Goal: Information Seeking & Learning: Find specific fact

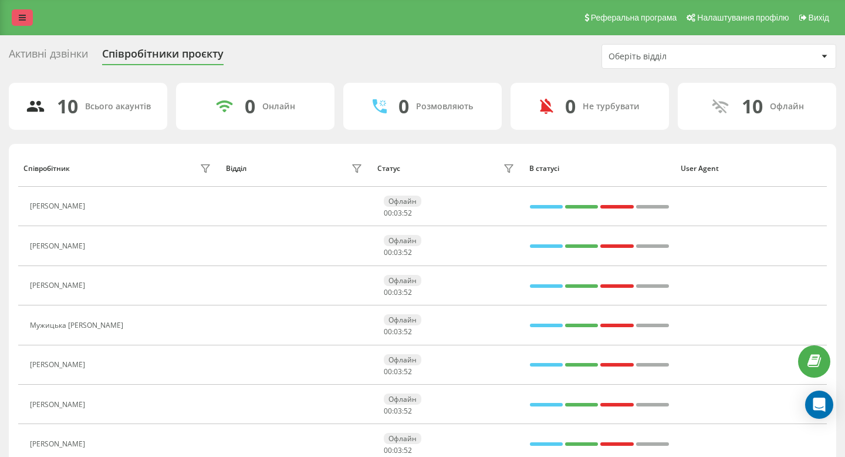
click at [21, 13] on icon at bounding box center [22, 17] width 7 height 8
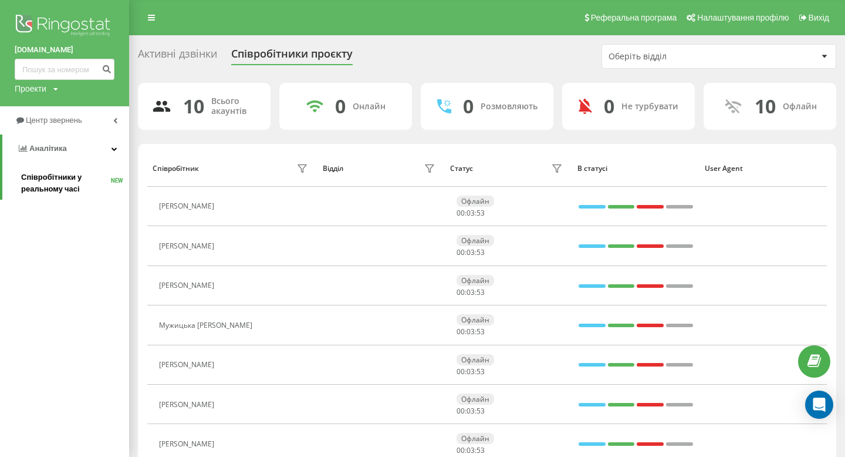
click at [78, 184] on span "Співробітники у реальному часі" at bounding box center [66, 182] width 90 height 23
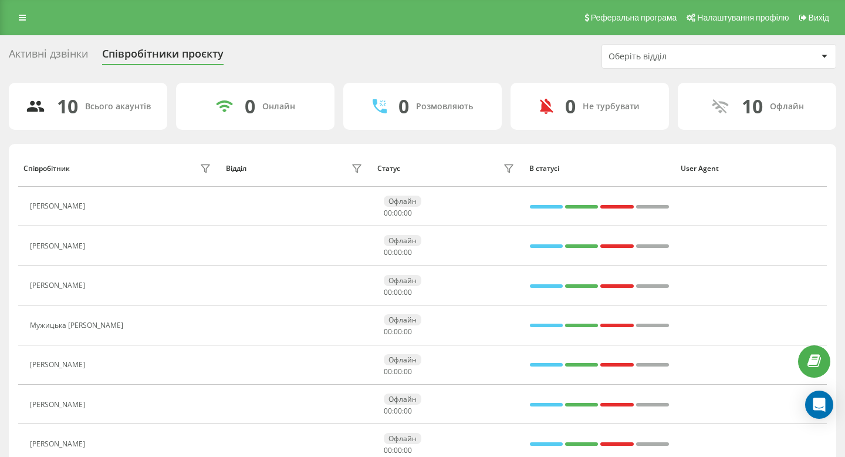
scroll to position [39, 0]
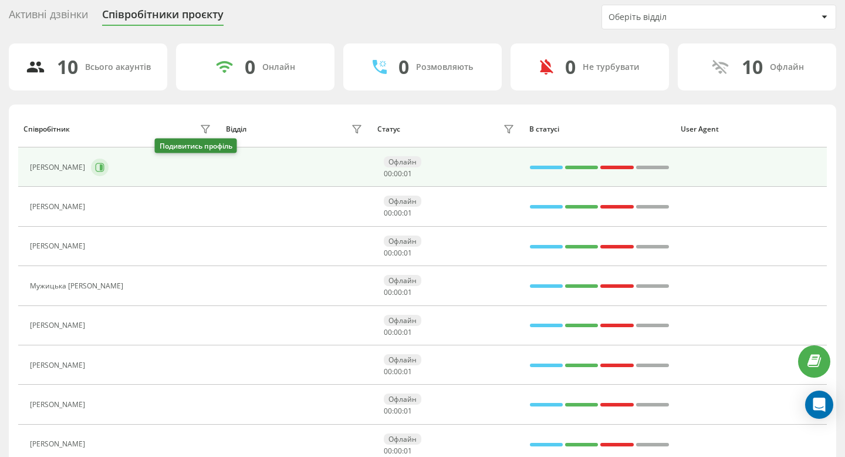
click at [109, 160] on button at bounding box center [100, 167] width 18 height 18
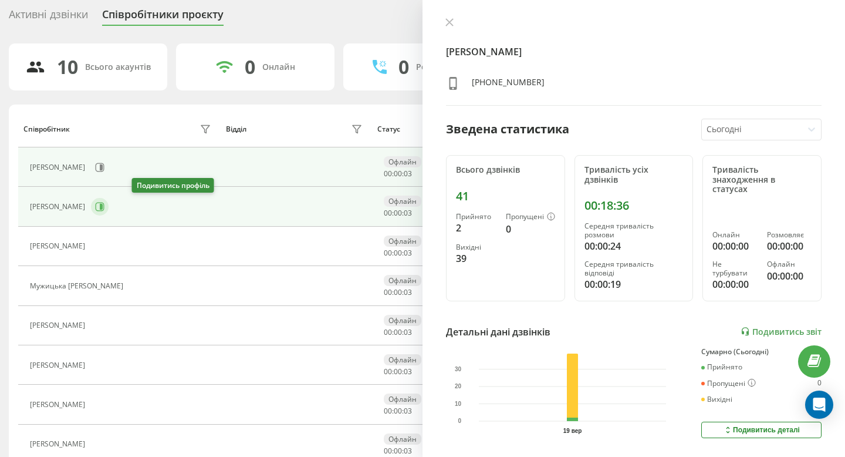
click at [109, 205] on button at bounding box center [100, 207] width 18 height 18
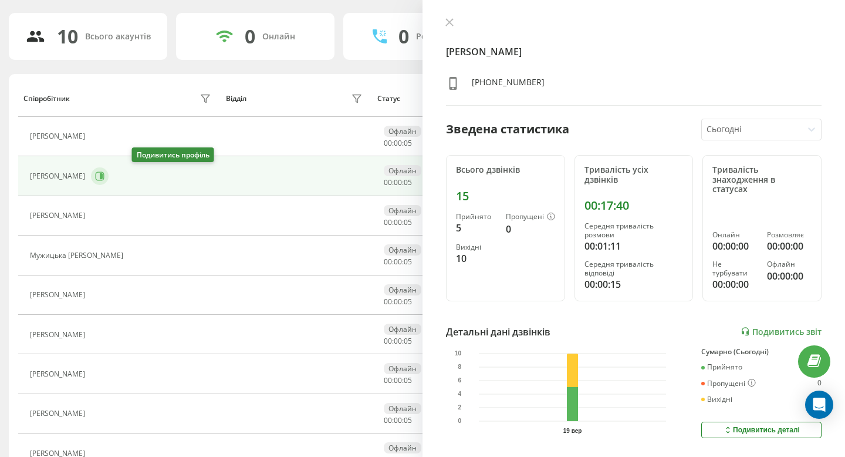
scroll to position [83, 0]
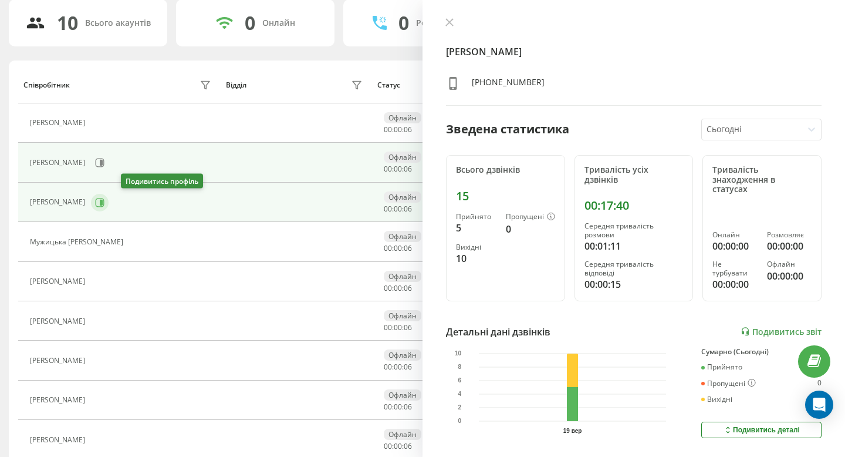
click at [109, 205] on button at bounding box center [100, 203] width 18 height 18
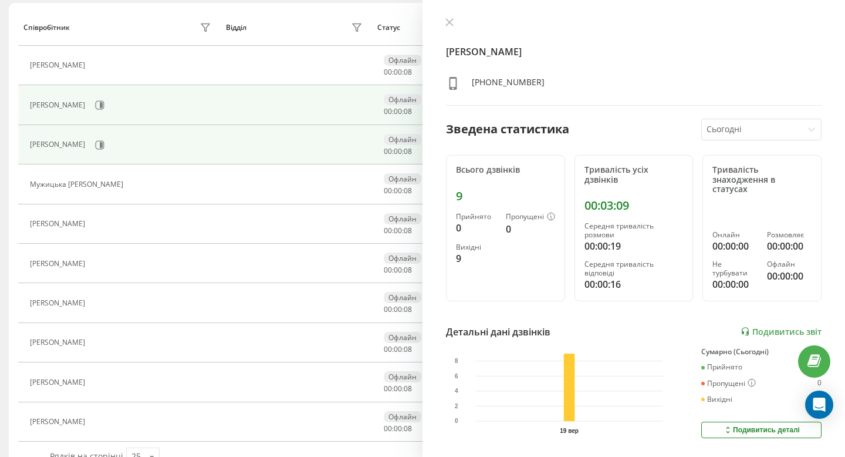
scroll to position [143, 0]
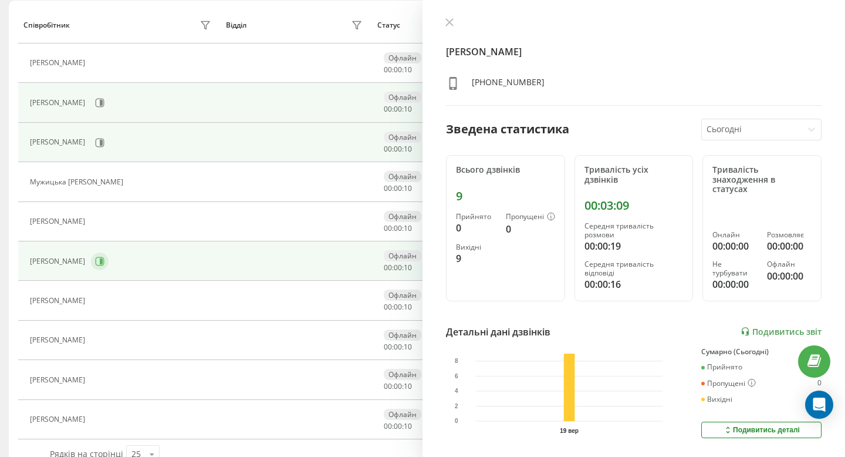
click at [109, 253] on button at bounding box center [100, 261] width 18 height 18
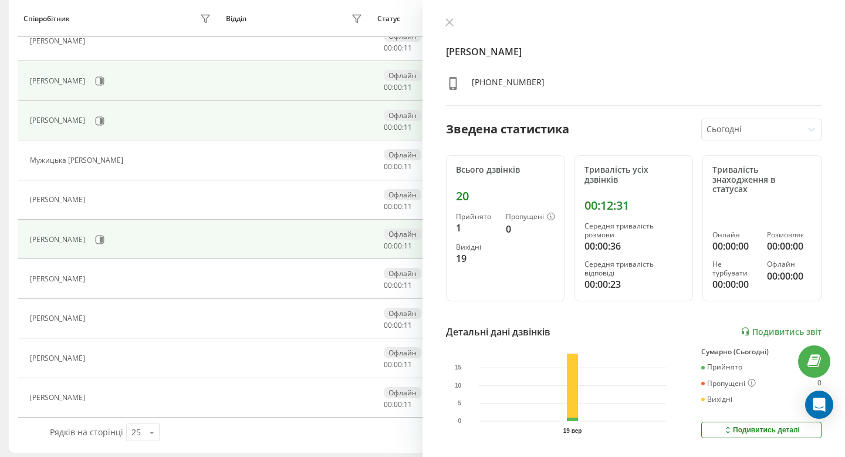
scroll to position [170, 0]
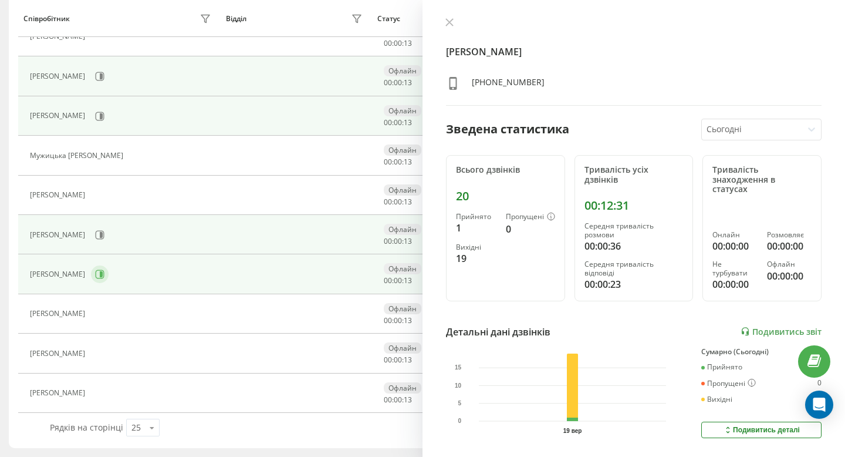
click at [109, 268] on button at bounding box center [100, 274] width 18 height 18
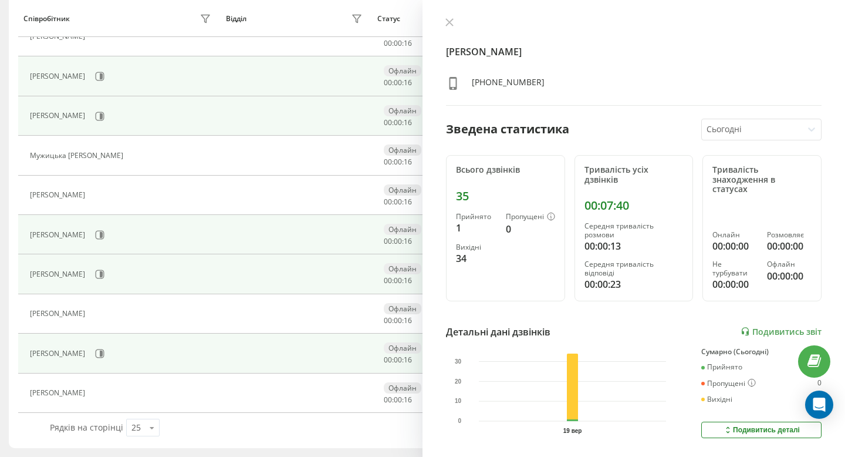
click at [131, 342] on td "[PERSON_NAME]" at bounding box center [119, 352] width 202 height 39
click at [104, 349] on icon at bounding box center [100, 353] width 9 height 9
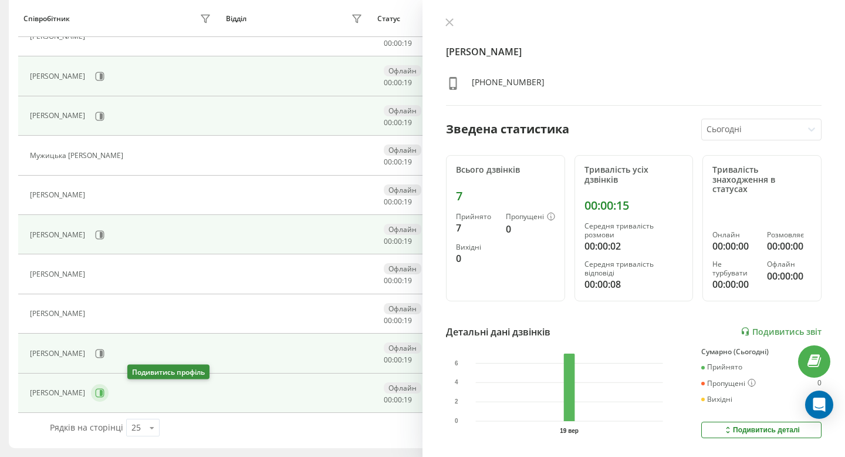
click at [109, 397] on button at bounding box center [100, 393] width 18 height 18
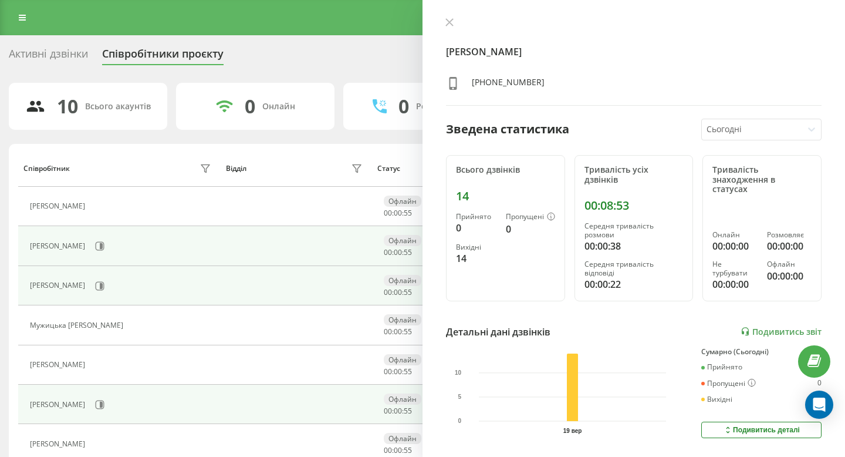
click at [25, 26] on div "Реферальна програма Налаштування профілю Вихід" at bounding box center [422, 17] width 845 height 35
click at [21, 12] on link at bounding box center [22, 17] width 21 height 16
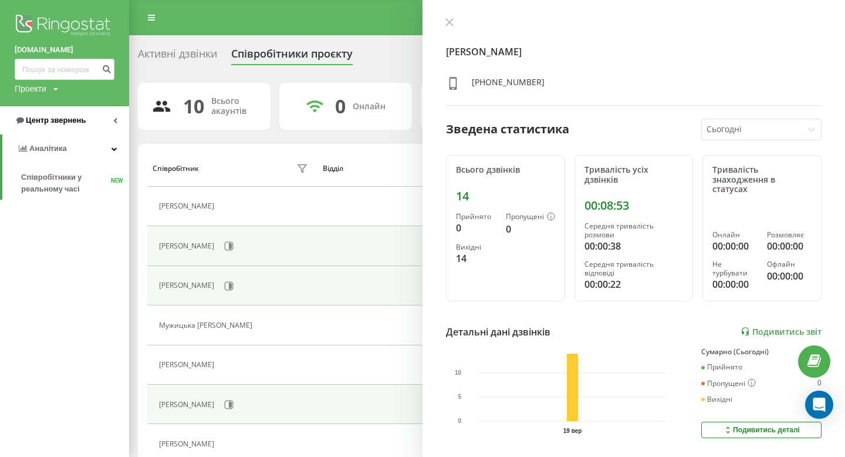
click at [82, 114] on link "Центр звернень" at bounding box center [64, 120] width 129 height 28
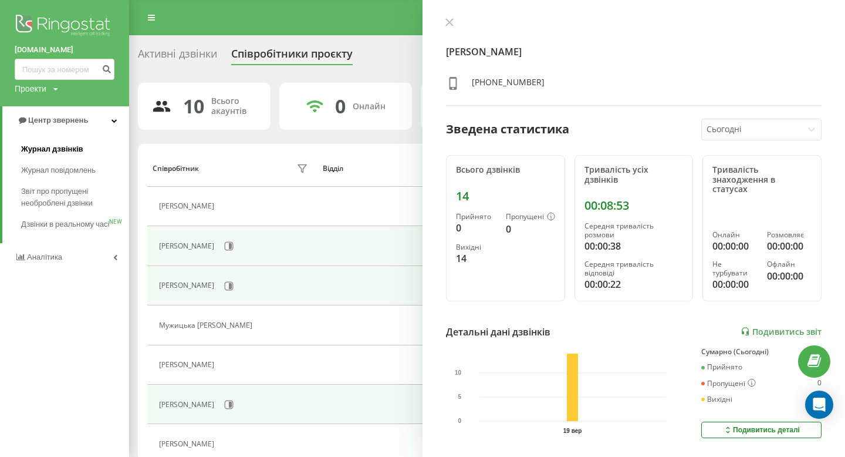
click at [85, 153] on link "Журнал дзвінків" at bounding box center [75, 148] width 108 height 21
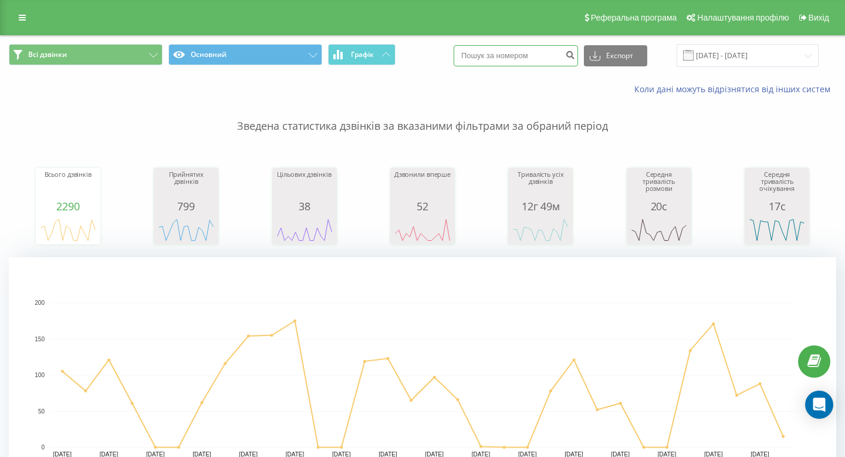
click at [514, 63] on input at bounding box center [516, 55] width 124 height 21
paste input "099 232 67 16"
type input "099 232 67 16"
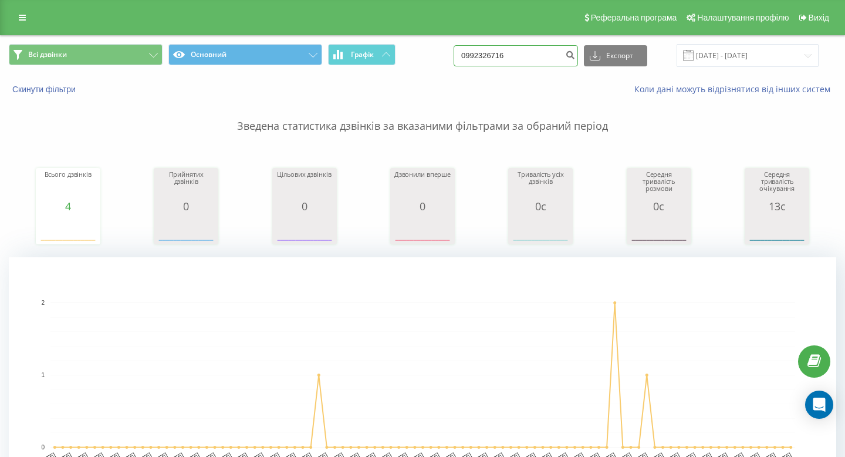
click at [520, 59] on input "0992326716" at bounding box center [516, 55] width 124 height 21
paste input "50 101 07 01"
type input "050 101 07 01"
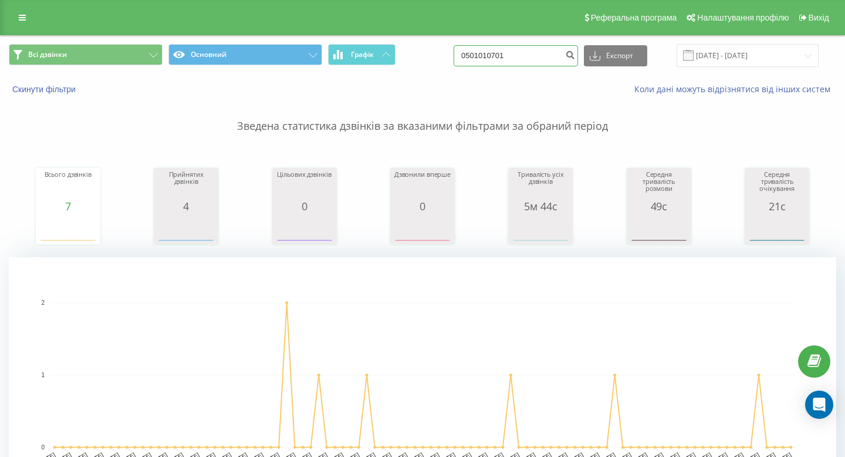
click at [537, 51] on input "0501010701" at bounding box center [516, 55] width 124 height 21
click at [537, 52] on input "0501010701" at bounding box center [516, 55] width 124 height 21
paste input "665 74 90"
type input "050 665 74 90"
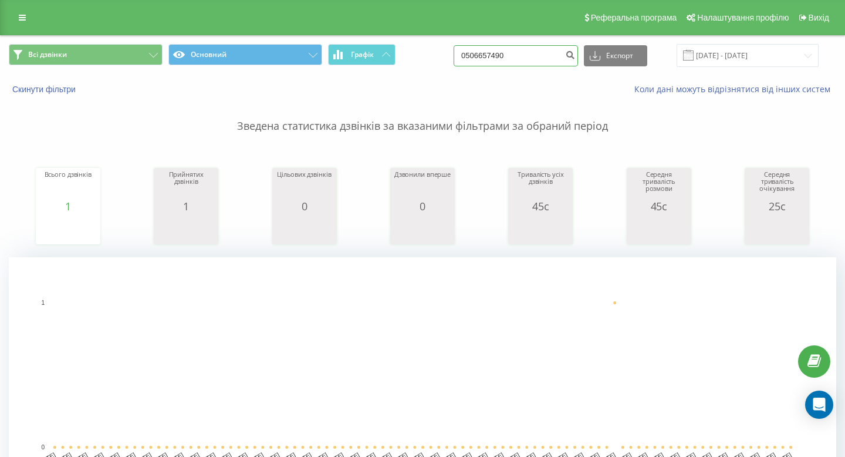
click at [518, 50] on input "0506657490" at bounding box center [516, 55] width 124 height 21
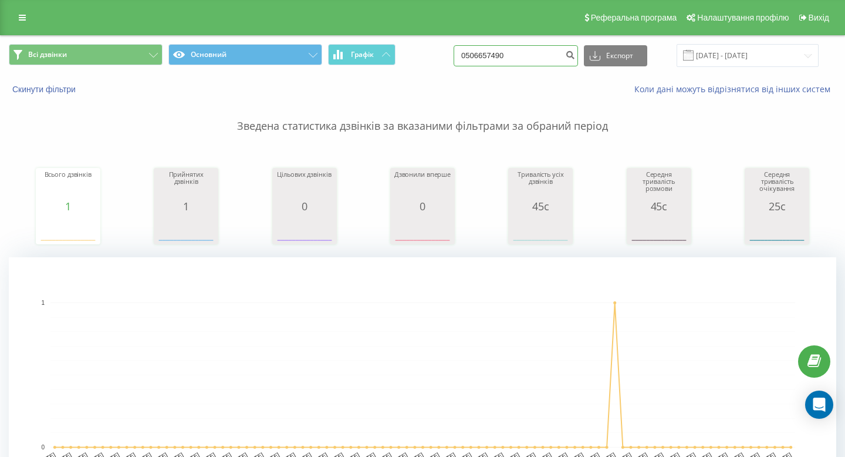
click at [518, 50] on input "0506657490" at bounding box center [516, 55] width 124 height 21
paste input "[PHONE_NUMBER]"
drag, startPoint x: 503, startPoint y: 56, endPoint x: 434, endPoint y: 56, distance: 69.2
click at [461, 56] on div "Всі дзвінки Основний Графік [PHONE_NUMBER] Експорт .csv .xls .xlsx [DATE] - [DA…" at bounding box center [422, 55] width 827 height 23
type input "067 284 53 03"
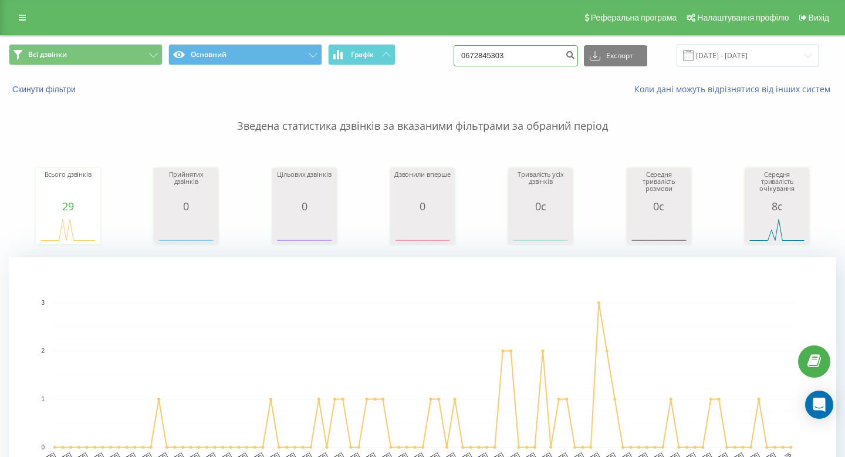
click at [528, 55] on input "0672845303" at bounding box center [516, 55] width 124 height 21
paste input "+38 097 617 05 54"
drag, startPoint x: 505, startPoint y: 58, endPoint x: 393, endPoint y: 58, distance: 112.1
click at [396, 58] on div "Всі дзвінки Основний Графік +38 097 617 05 54 Експорт .csv .xls .xlsx 19.06.202…" at bounding box center [422, 55] width 827 height 23
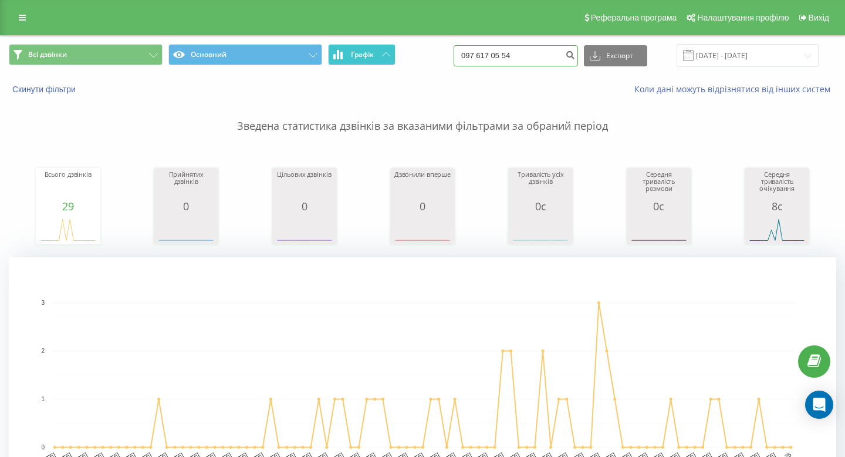
type input "097 617 05 54"
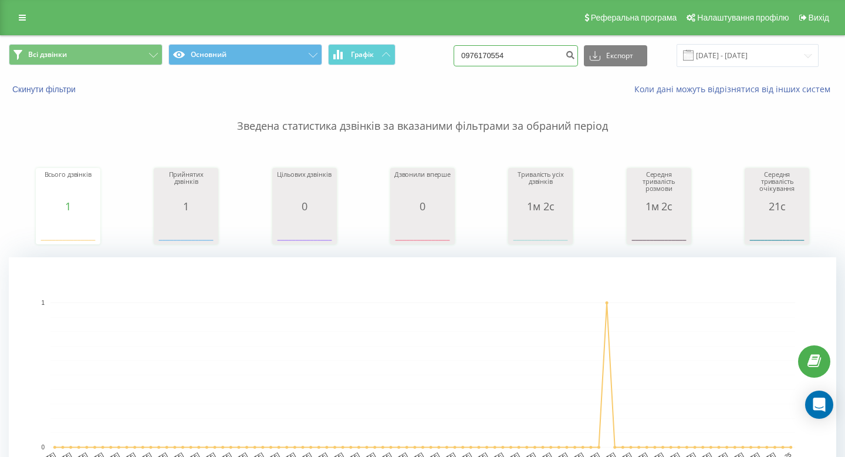
click at [520, 61] on input "0976170554" at bounding box center [516, 55] width 124 height 21
paste input "+38 067 781 34 00"
drag, startPoint x: 508, startPoint y: 56, endPoint x: 451, endPoint y: 55, distance: 56.9
click at [451, 56] on div "Всі дзвінки Основний Графік 067 781 34 00 Експорт .csv .xls .xlsx 19.06.2025 - …" at bounding box center [422, 55] width 827 height 23
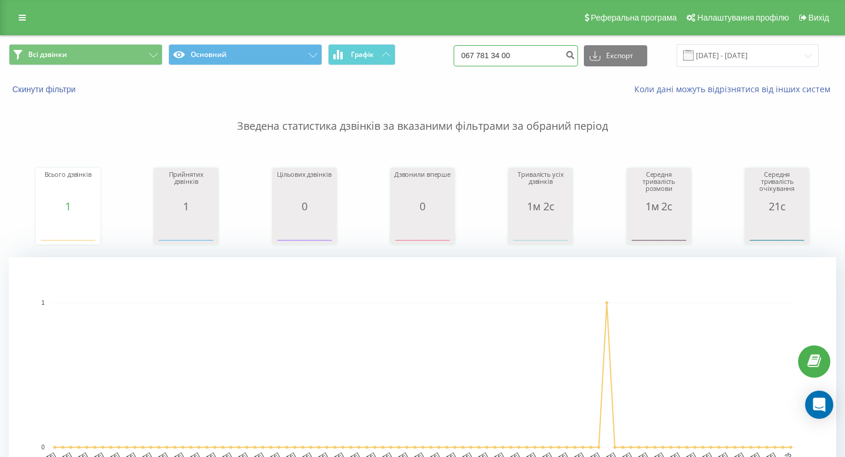
type input "067 781 34 00"
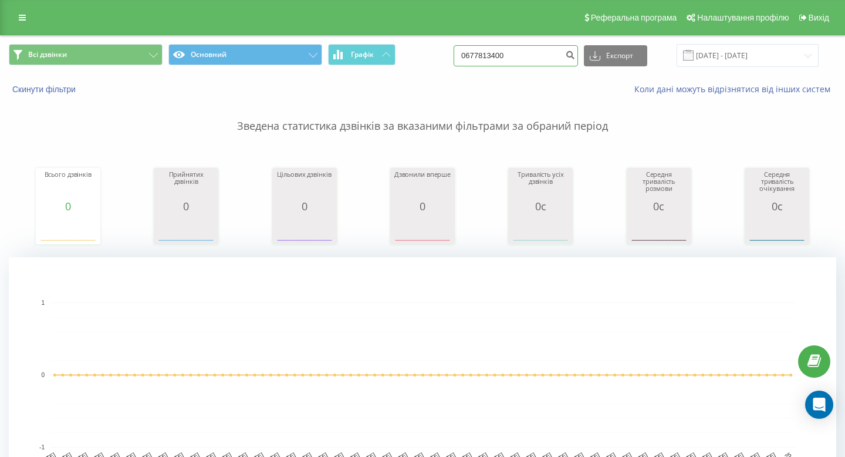
click at [535, 64] on input "0677813400" at bounding box center [516, 55] width 124 height 21
paste input "+38 097 421 52 57"
drag, startPoint x: 508, startPoint y: 56, endPoint x: 433, endPoint y: 56, distance: 74.5
click at [433, 56] on div "Всі дзвінки Основний Графік +38 097 421 52 57 Експорт .csv .xls .xlsx 19.06.202…" at bounding box center [422, 55] width 827 height 23
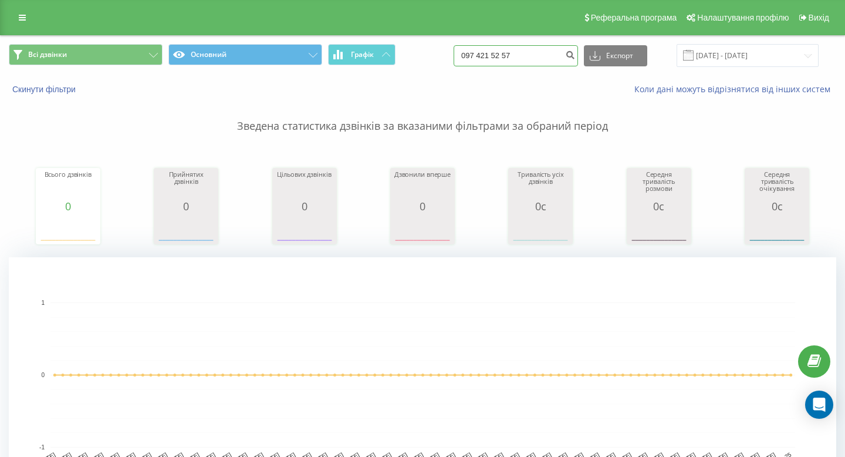
type input "097 421 52 57"
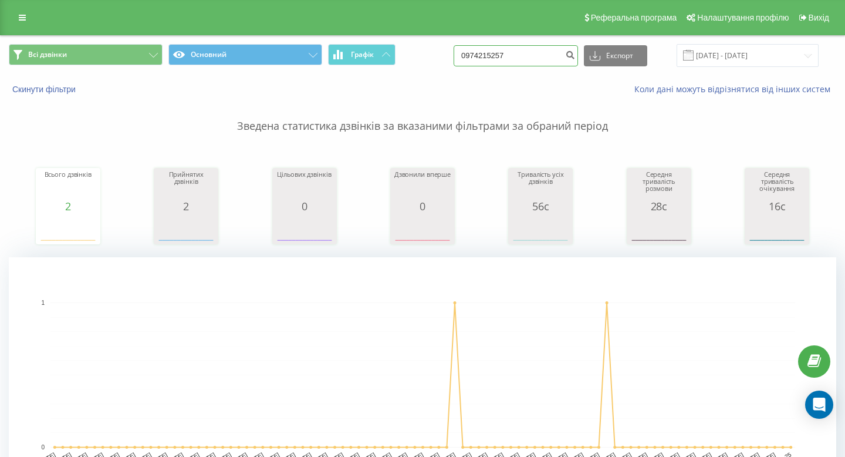
click at [552, 59] on input "0974215257" at bounding box center [516, 55] width 124 height 21
paste input "[PHONE_NUMBER]"
drag, startPoint x: 505, startPoint y: 55, endPoint x: 437, endPoint y: 55, distance: 67.5
click at [437, 55] on div "Всі дзвінки Основний Графік 063 419 39 00 Експорт .csv .xls .xlsx [DATE] - [DAT…" at bounding box center [422, 55] width 827 height 23
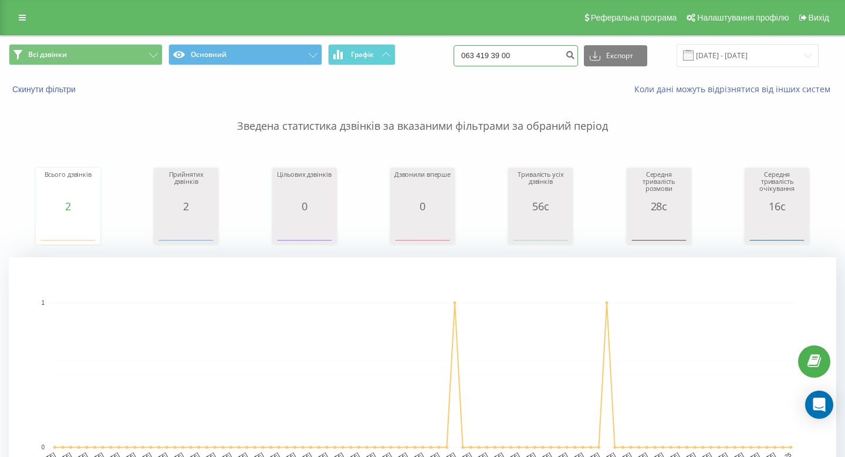
type input "063 419 39 00"
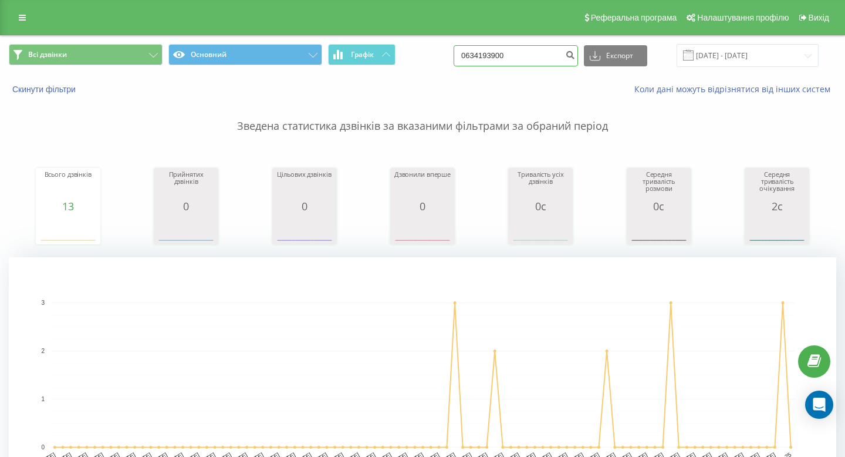
click at [522, 55] on input "0634193900" at bounding box center [516, 55] width 124 height 21
paste input "+38 067 352 02 1"
drag, startPoint x: 508, startPoint y: 53, endPoint x: 437, endPoint y: 53, distance: 70.4
click at [437, 53] on div "Всі дзвінки Основний Графік +38 067 352 02 10 Експорт .csv .xls .xlsx 19.06.202…" at bounding box center [422, 55] width 827 height 23
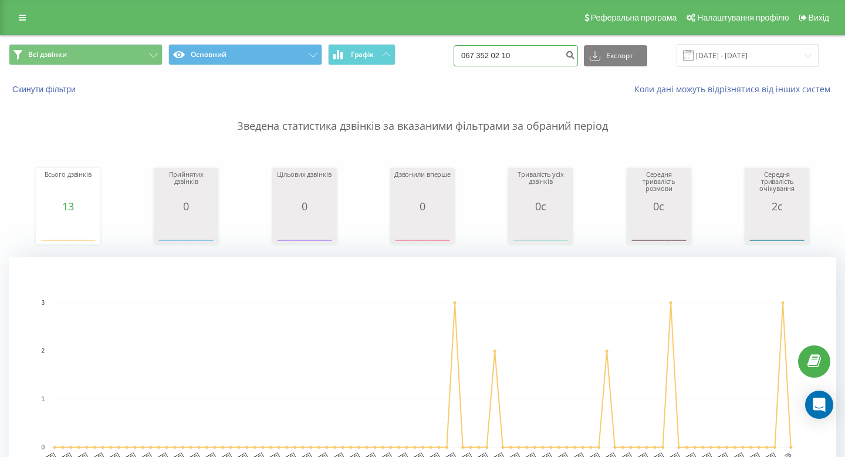
type input "067 352 02 10"
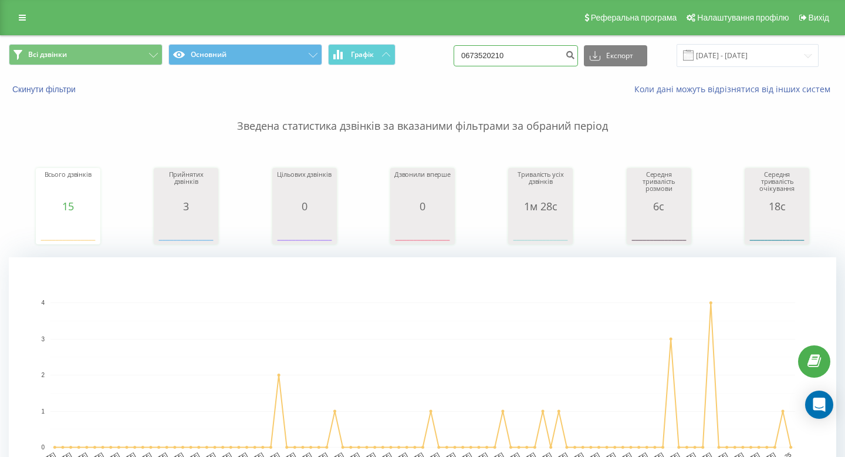
click at [511, 58] on input "0673520210" at bounding box center [516, 55] width 124 height 21
paste input "+38 097 028 14 14"
drag, startPoint x: 502, startPoint y: 56, endPoint x: 404, endPoint y: 46, distance: 97.9
click at [413, 49] on div "Всі дзвінки Основний Графік +38 097 028 14 14 Експорт .csv .xls .xlsx 19.06.202…" at bounding box center [422, 55] width 827 height 23
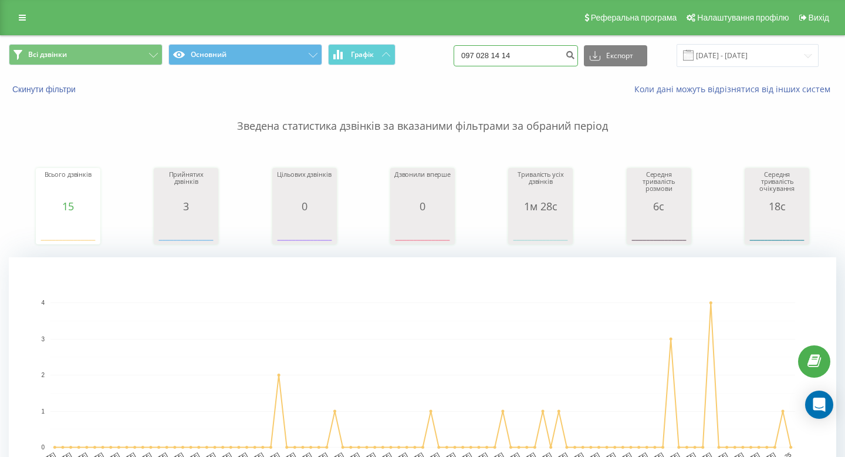
type input "097 028 14 14"
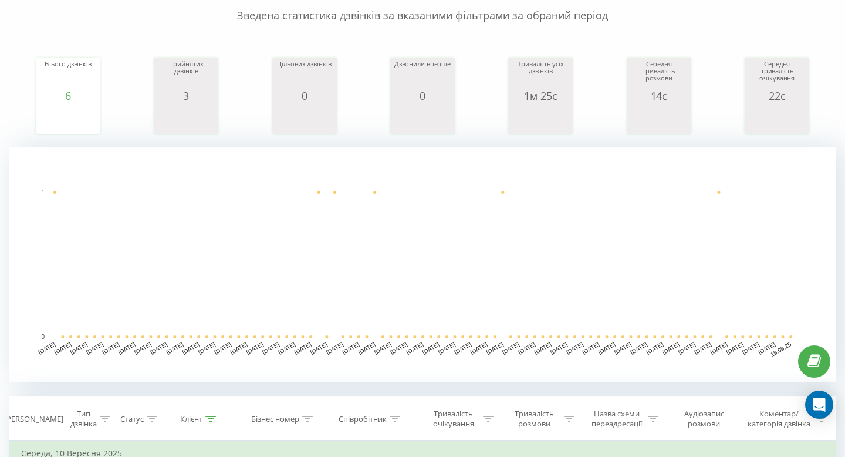
scroll to position [6, 0]
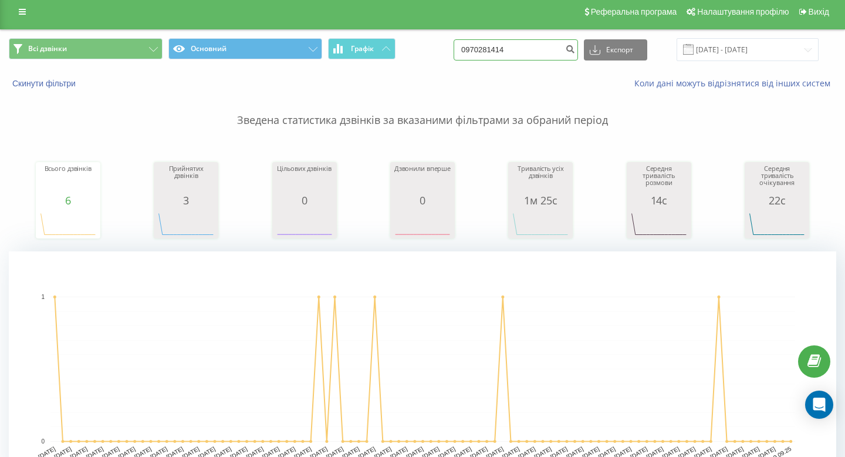
click at [555, 45] on input "0970281414" at bounding box center [516, 49] width 124 height 21
paste input "+38 067 370 40 35"
drag, startPoint x: 506, startPoint y: 48, endPoint x: 431, endPoint y: 48, distance: 74.5
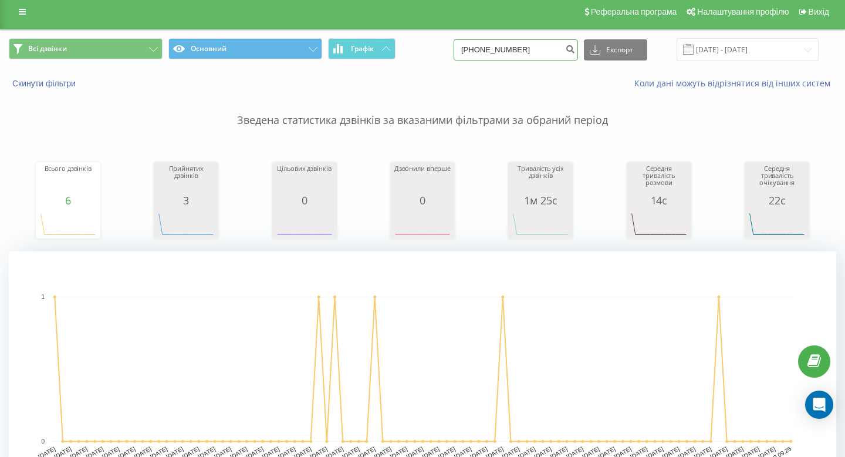
click at [431, 48] on div "Всі дзвінки Основний Графік +38 067 370 40 35 Експорт .csv .xls .xlsx 19.06.202…" at bounding box center [422, 49] width 827 height 23
type input "067 370 40 35"
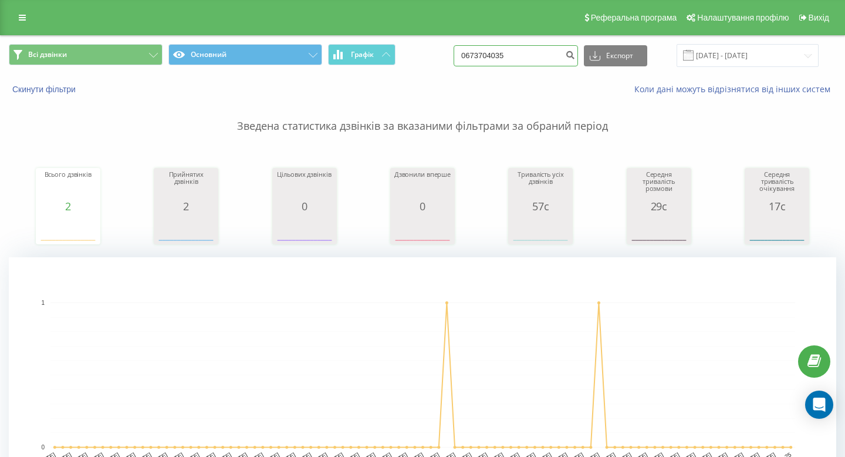
click at [510, 55] on input "0673704035" at bounding box center [516, 55] width 124 height 21
paste input "+38 067 722 89 0"
drag, startPoint x: 503, startPoint y: 55, endPoint x: 456, endPoint y: 46, distance: 48.5
click at [458, 55] on div "Всі дзвінки Основний Графік +38 067 722 89 05 Експорт .csv .xls .xlsx 19.06.202…" at bounding box center [422, 55] width 827 height 23
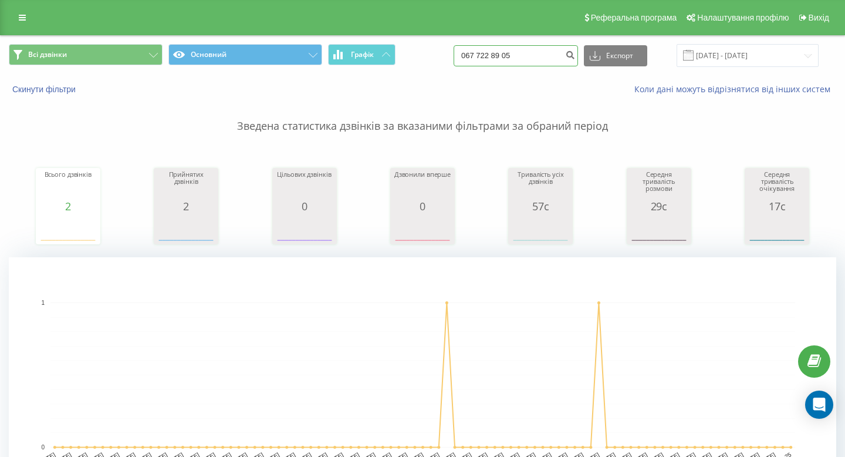
type input "067 722 89 05"
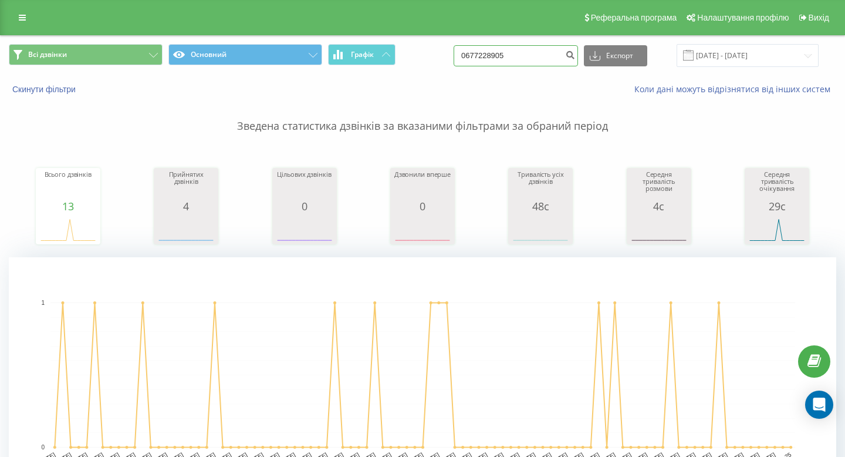
click at [536, 53] on input "0677228905" at bounding box center [516, 55] width 124 height 21
paste input "97 813 67 02"
type input "097 813 67 02"
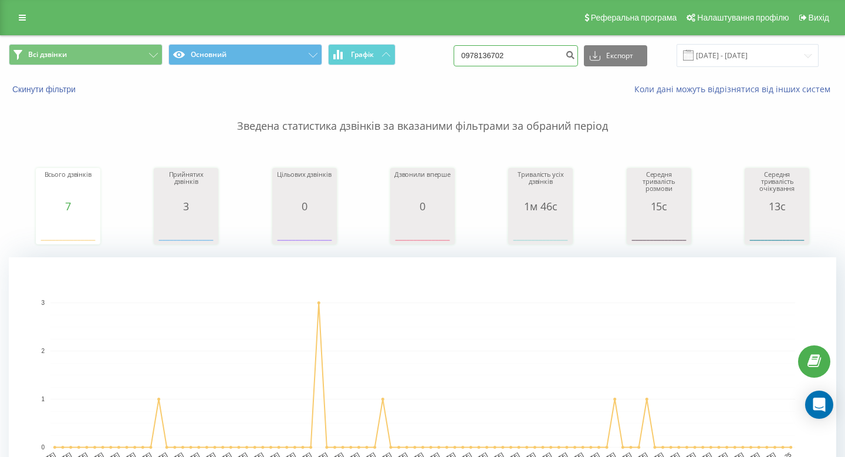
click at [515, 58] on input "0978136702" at bounding box center [516, 55] width 124 height 21
paste input "50 226 01 53"
type input "050 226 01 53"
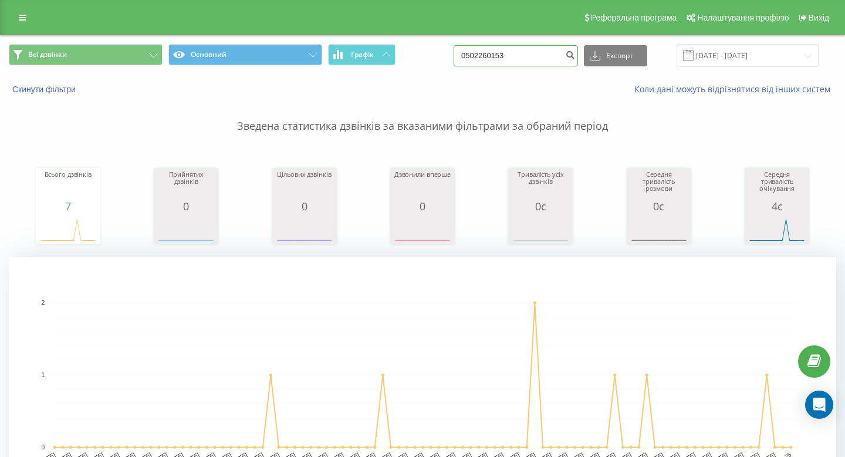
click at [546, 54] on input "0502260153" at bounding box center [516, 55] width 124 height 21
paste input "96 205 88 74"
type input "096 205 88 74"
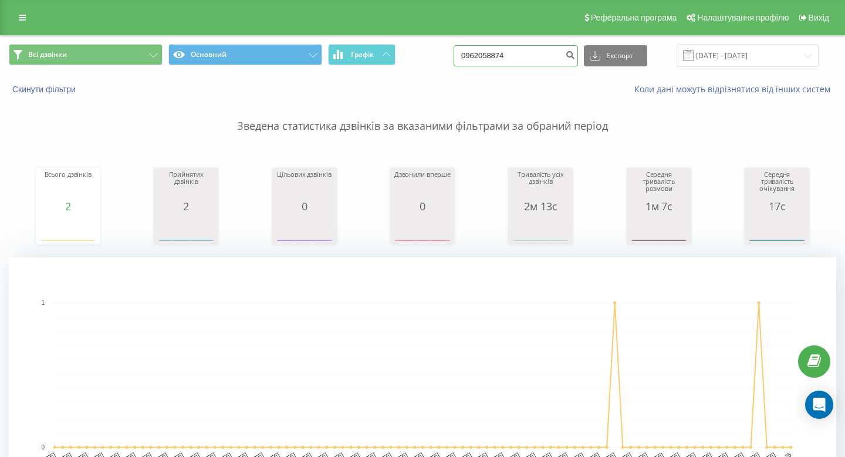
click at [539, 58] on input "0962058874" at bounding box center [516, 55] width 124 height 21
paste input "67 704 48 12"
type input "067 704 48 12"
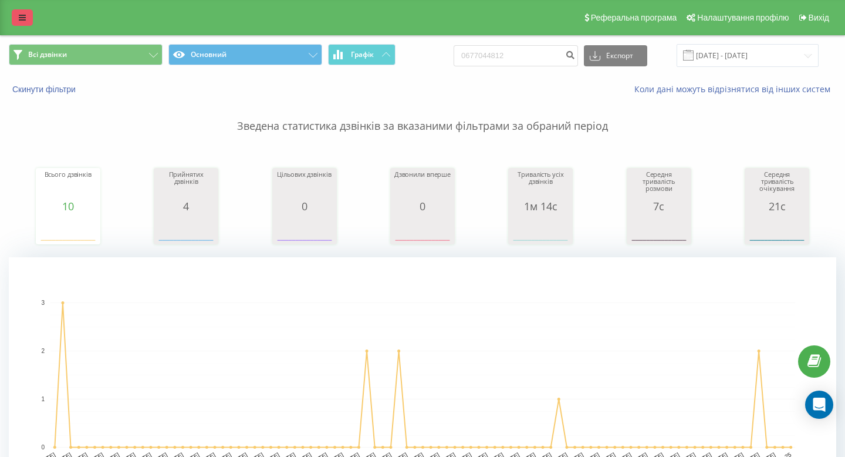
click at [18, 11] on link at bounding box center [22, 17] width 21 height 16
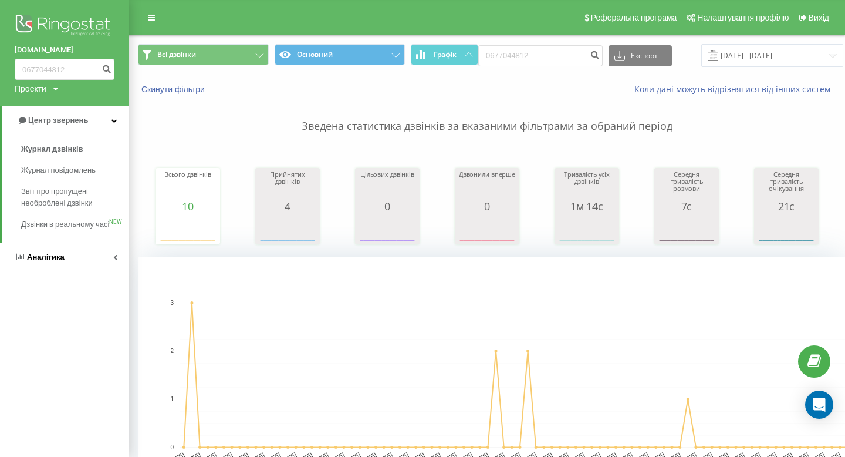
click at [16, 271] on link "Аналiтика" at bounding box center [64, 257] width 129 height 28
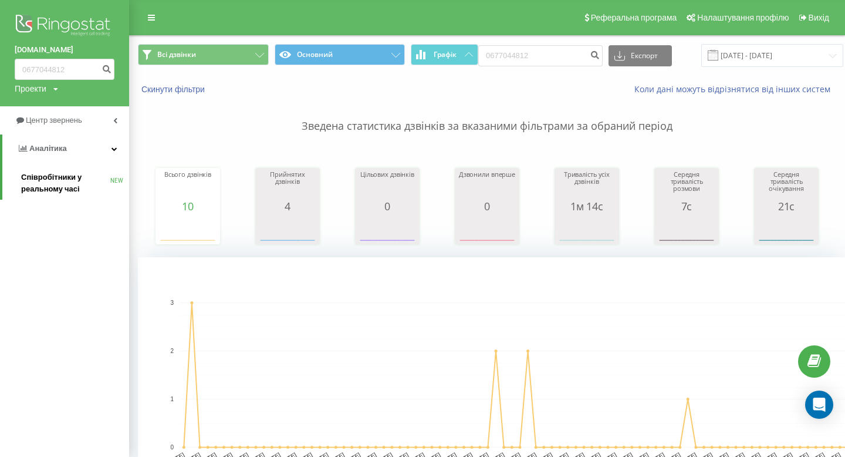
click at [74, 197] on link "Співробітники у реальному часі NEW" at bounding box center [75, 183] width 108 height 33
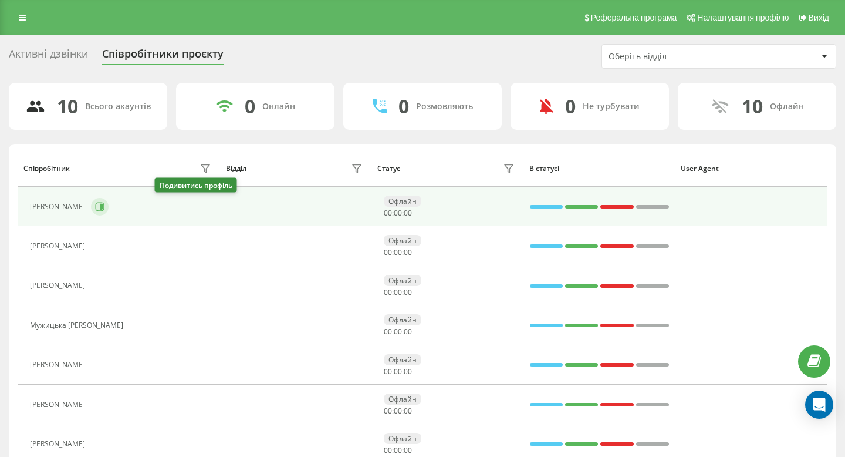
click at [103, 205] on icon at bounding box center [101, 207] width 3 height 6
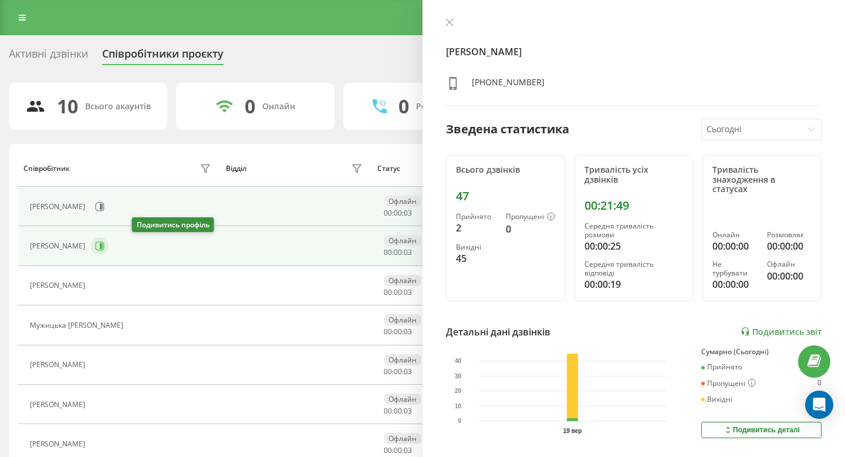
click at [109, 250] on button at bounding box center [100, 246] width 18 height 18
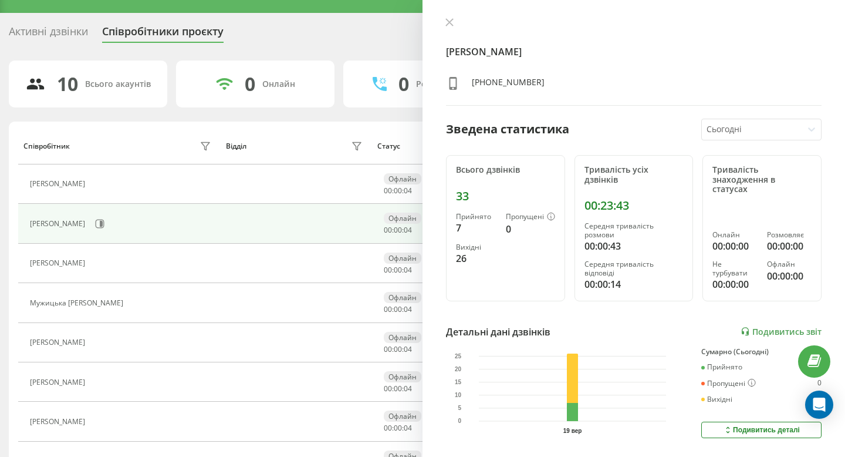
scroll to position [34, 0]
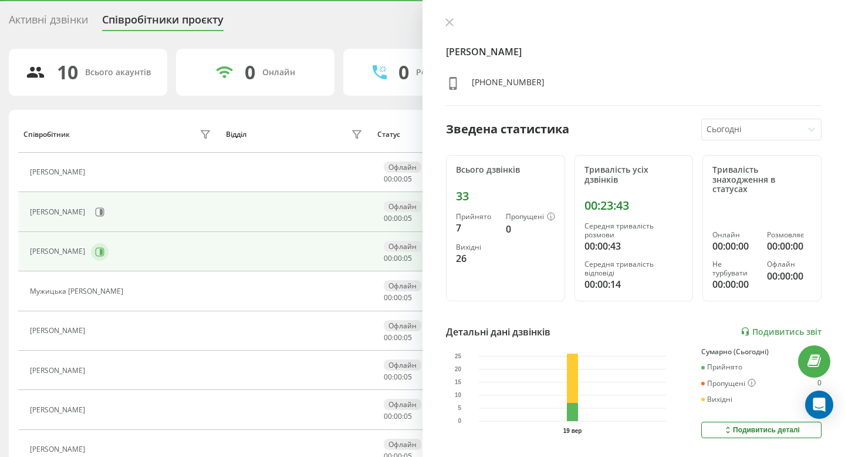
click at [103, 252] on icon at bounding box center [101, 251] width 3 height 6
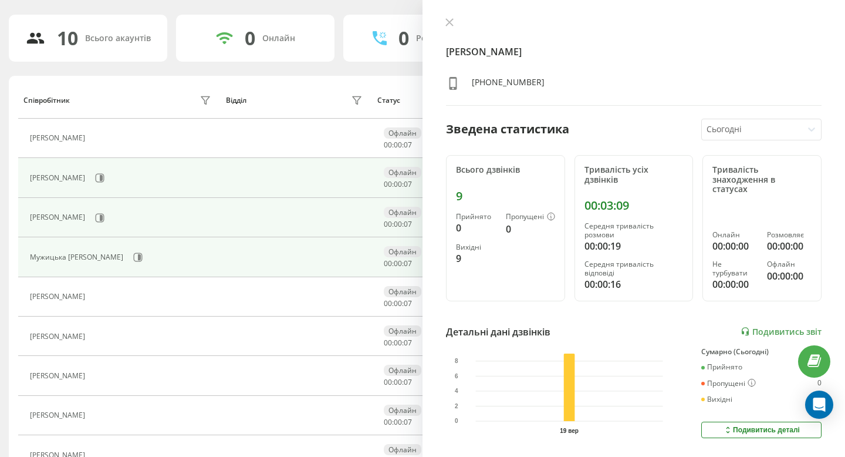
scroll to position [69, 0]
click at [156, 248] on div "Мужицька Тетяна Миколаївна" at bounding box center [122, 256] width 184 height 20
click at [141, 258] on icon at bounding box center [139, 257] width 3 height 6
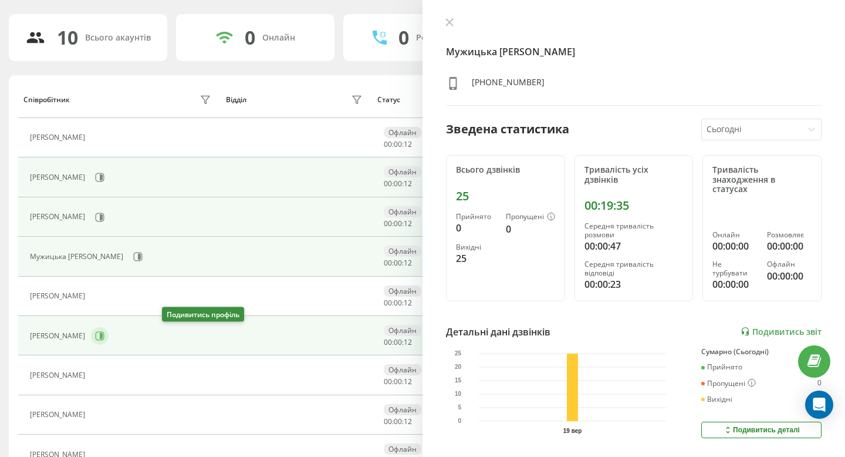
click at [103, 337] on icon at bounding box center [101, 336] width 3 height 6
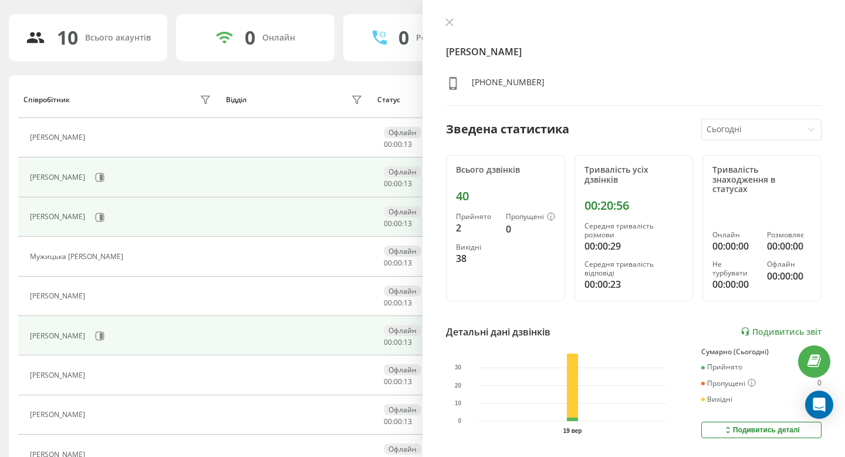
scroll to position [106, 0]
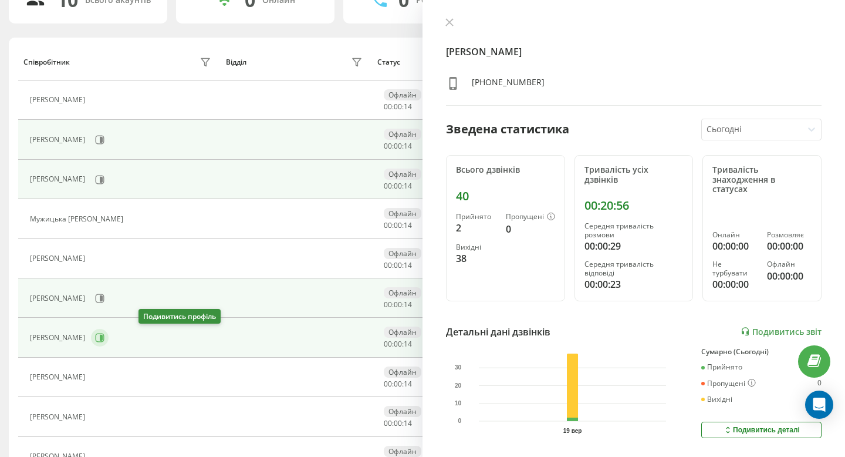
click at [109, 332] on button at bounding box center [100, 338] width 18 height 18
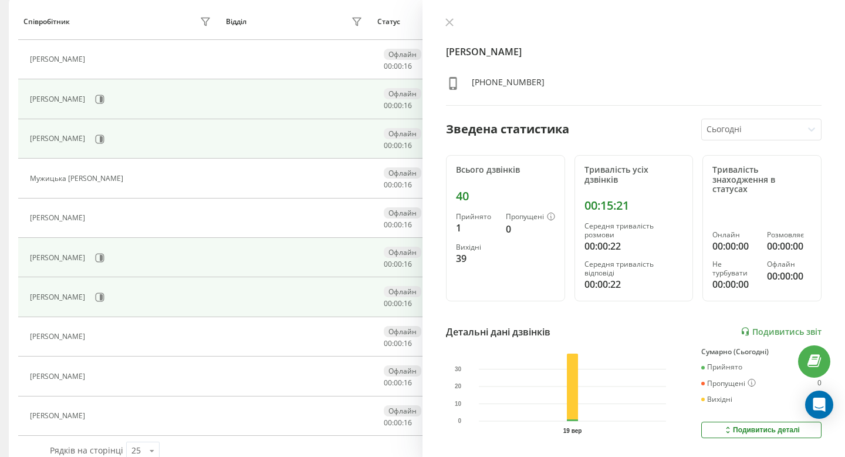
scroll to position [151, 0]
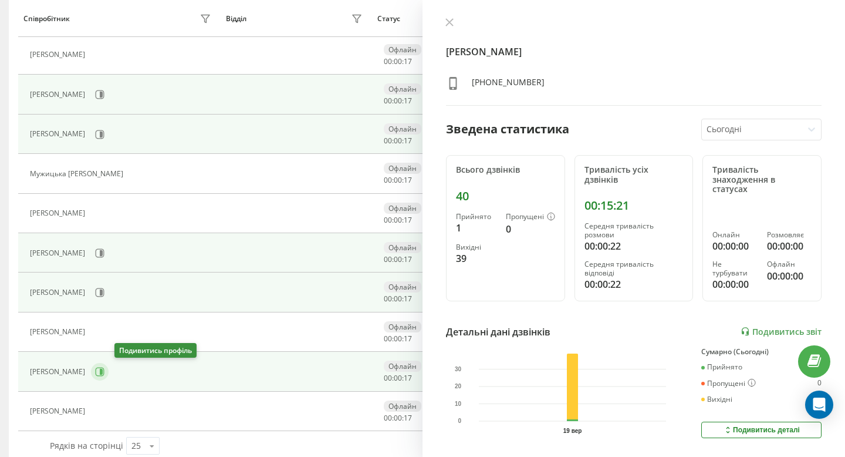
click at [104, 371] on icon at bounding box center [99, 371] width 9 height 9
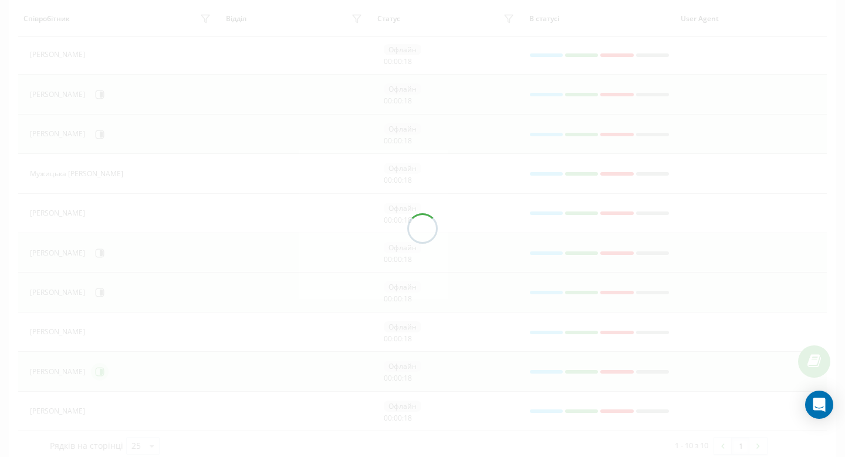
scroll to position [170, 0]
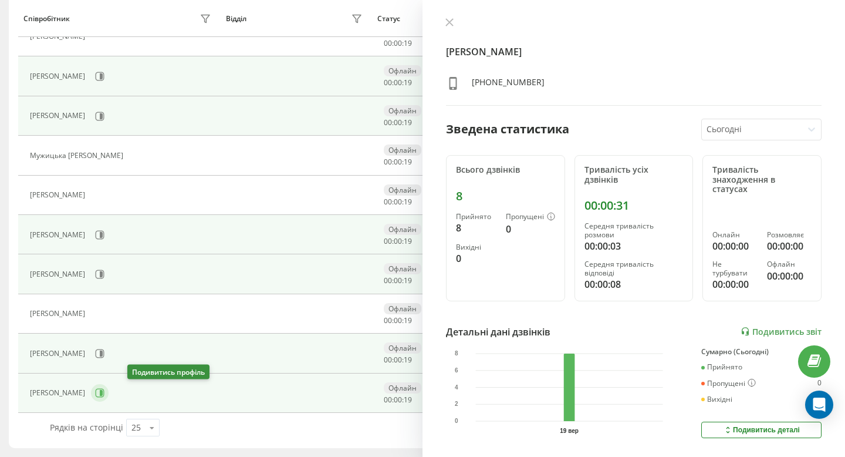
click at [104, 389] on icon at bounding box center [99, 392] width 9 height 9
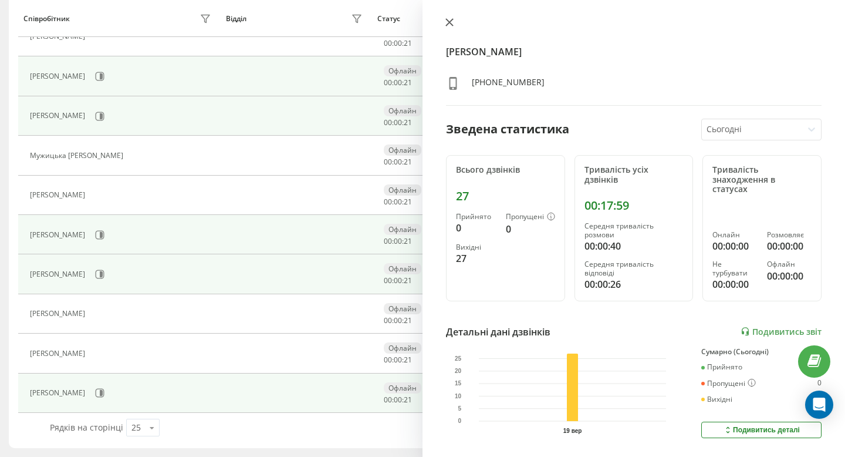
click at [448, 23] on icon at bounding box center [449, 22] width 7 height 7
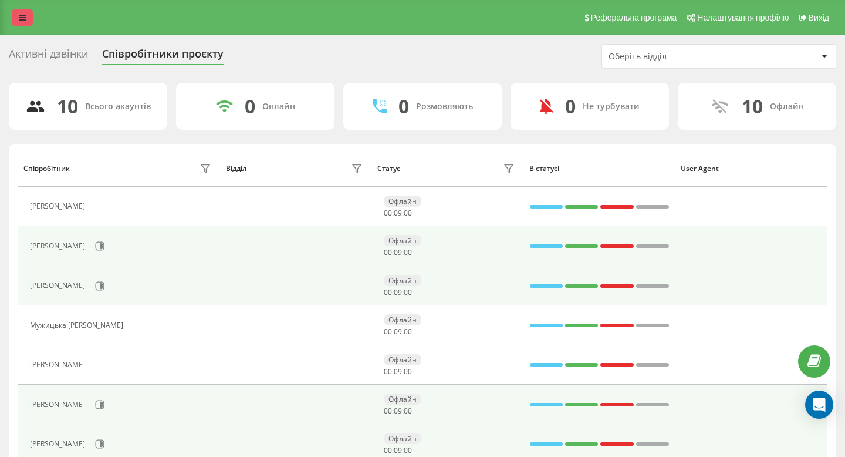
click at [12, 17] on link at bounding box center [22, 17] width 21 height 16
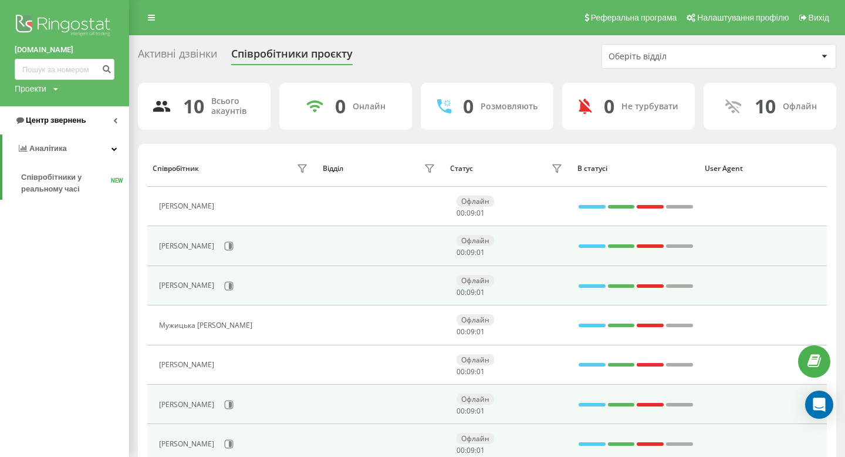
click at [40, 125] on span "Центр звернень" at bounding box center [50, 120] width 71 height 12
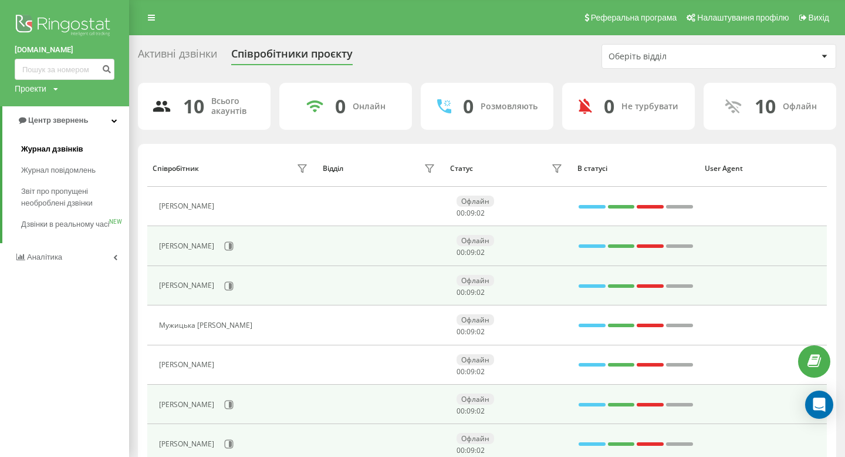
click at [68, 149] on span "Журнал дзвінків" at bounding box center [52, 149] width 62 height 12
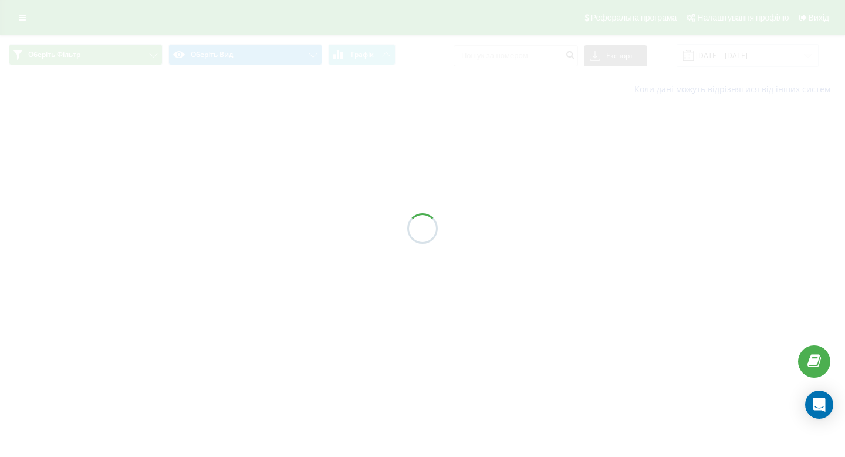
click at [525, 56] on div at bounding box center [422, 228] width 845 height 457
click at [525, 56] on input at bounding box center [516, 55] width 124 height 21
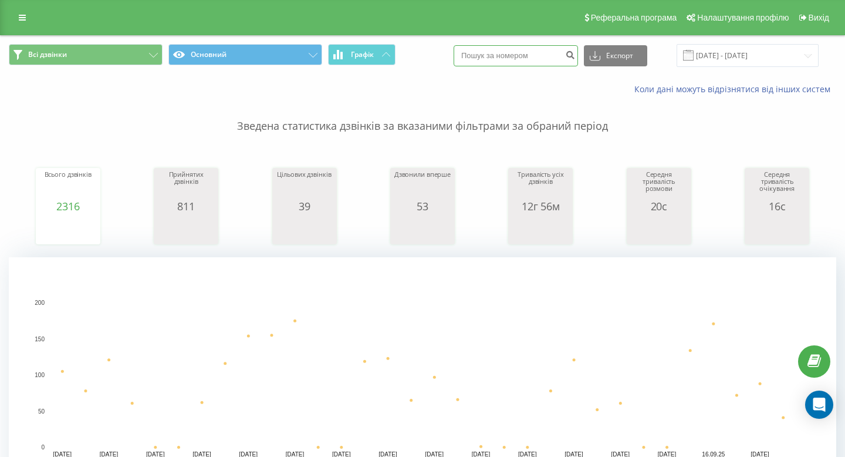
paste input "066 151 96 55"
type input "066 151 96 55"
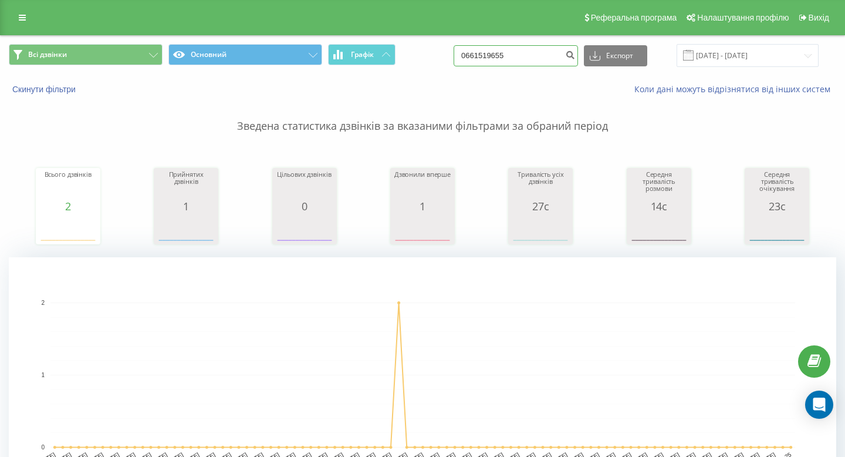
click at [542, 58] on input "0661519655" at bounding box center [516, 55] width 124 height 21
paste input "7 594 71 70"
type input "067 594 71 70"
click at [529, 56] on input "0675947170" at bounding box center [516, 55] width 124 height 21
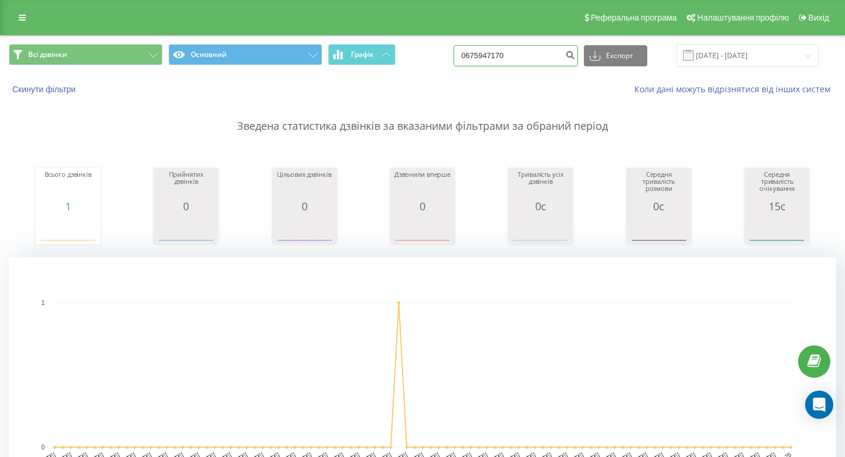
click at [529, 56] on input "0675947170" at bounding box center [516, 55] width 124 height 21
paste input "96 740 91 0"
type input "096 740 91 00"
click at [549, 45] on div "0967409100 Експорт .csv .xls .xlsx 19.06.2025 - 19.09.2025" at bounding box center [636, 55] width 365 height 23
click at [549, 45] on input "0967409100" at bounding box center [516, 55] width 124 height 21
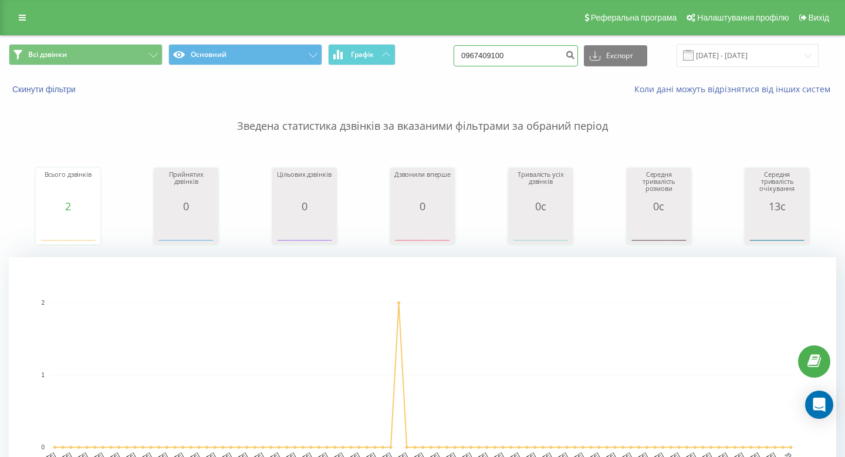
paste input "286 14 28"
type input "096 286 14 28"
click at [575, 56] on icon "submit" at bounding box center [570, 53] width 10 height 7
click at [523, 51] on input "0962861428" at bounding box center [516, 55] width 124 height 21
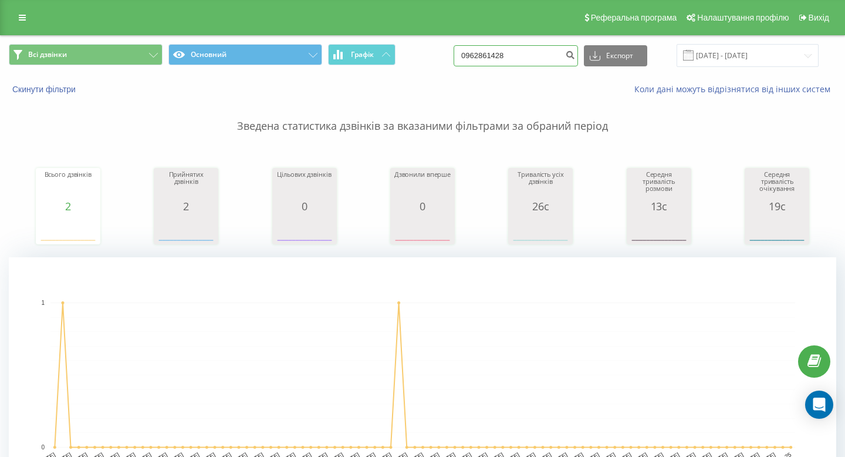
paste input "8 231 03 93"
type input "098 231 03 93"
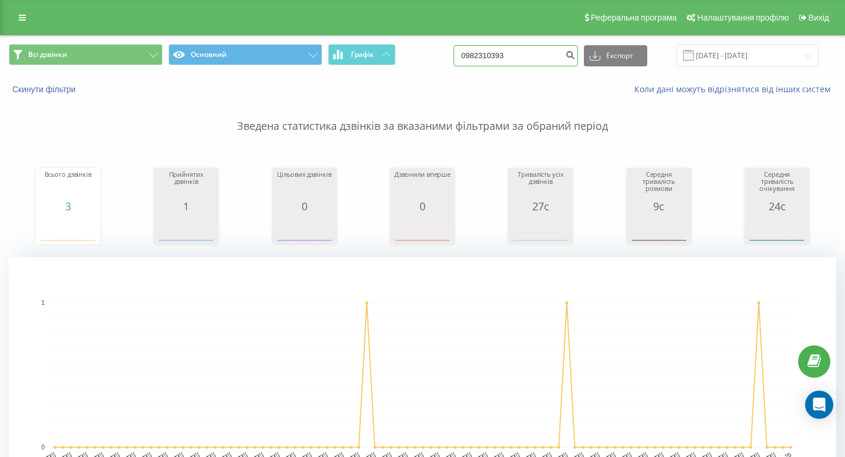
click at [545, 62] on input "0982310393" at bounding box center [516, 55] width 124 height 21
paste input "7 855 72 97"
type input "097 855 72 97"
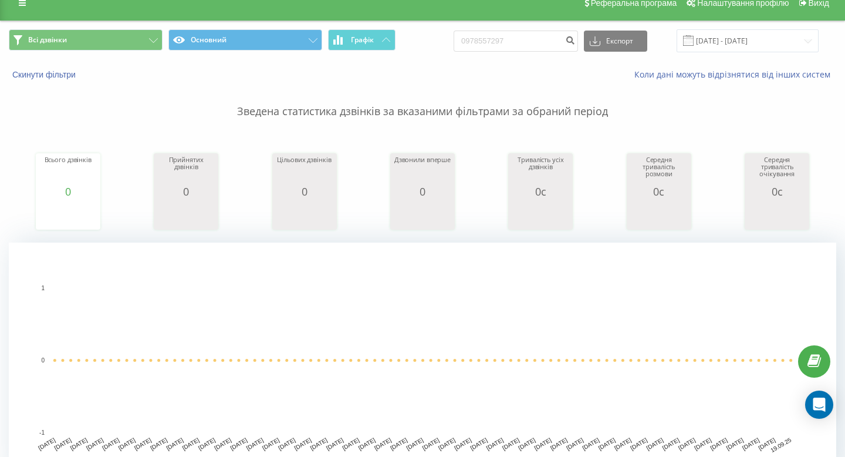
scroll to position [11, 0]
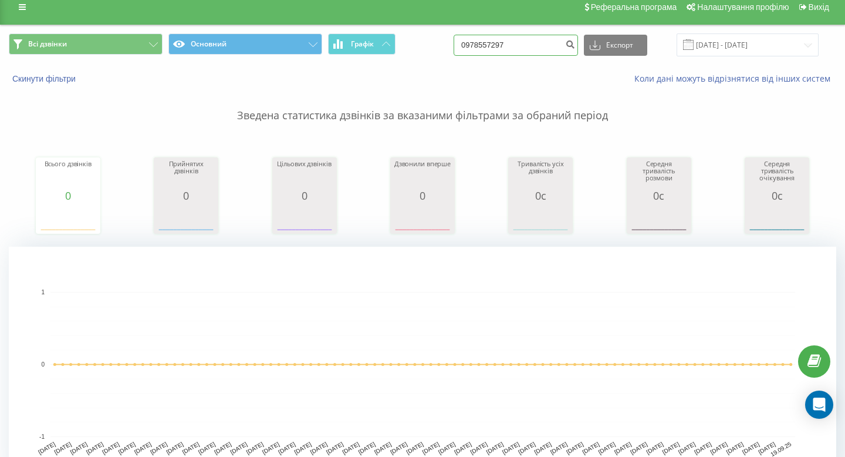
click at [506, 47] on input "0978557297" at bounding box center [516, 45] width 124 height 21
paste input "67 334 04 56"
type input "067 334 04 56"
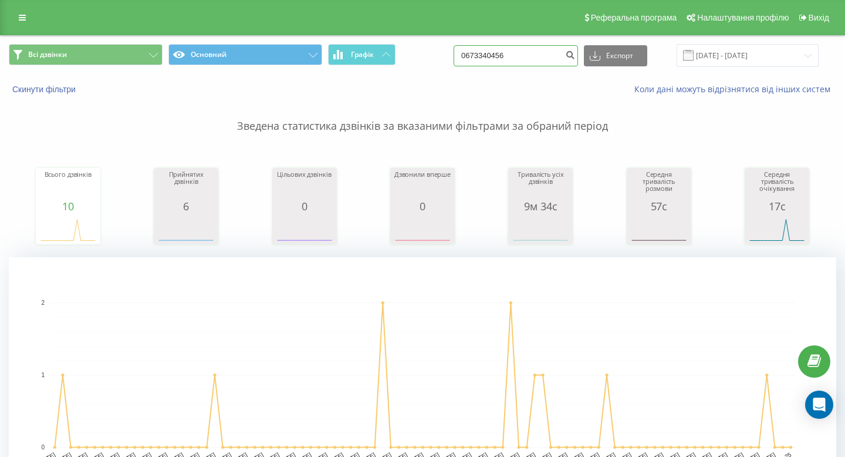
click at [543, 56] on input "0673340456" at bounding box center [516, 55] width 124 height 21
click at [557, 56] on input "0673340456" at bounding box center [516, 55] width 124 height 21
paste input "275 76 47"
type input "067 275 76 47"
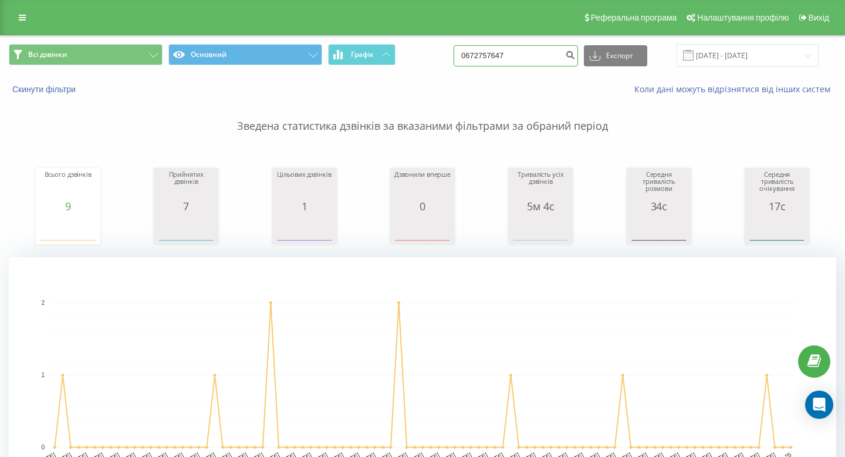
click at [549, 52] on input "0672757647" at bounding box center [516, 55] width 124 height 21
paste input "067 583 13 71"
type input "067 583 13 71"
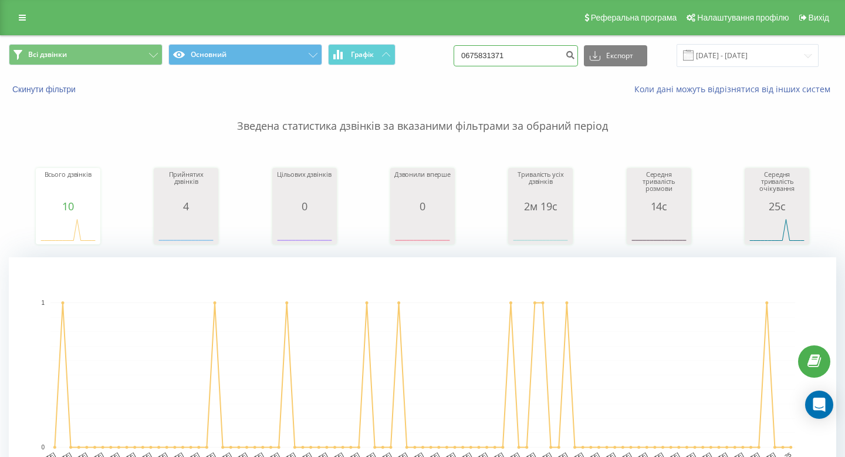
click at [541, 60] on input "0675831371" at bounding box center [516, 55] width 124 height 21
paste input "96 955 69 52"
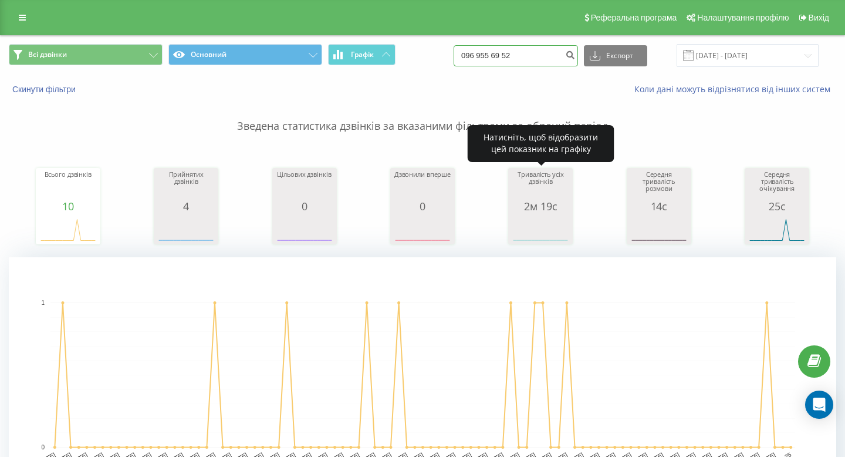
type input "096 955 69 52"
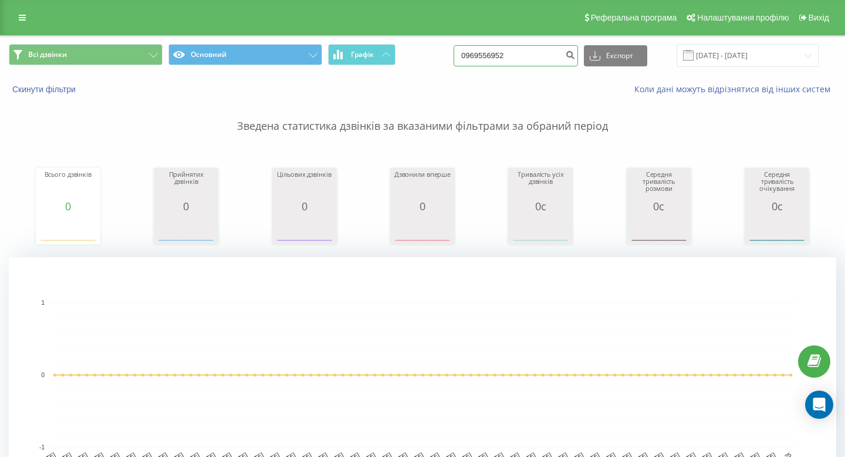
click at [532, 59] on input "0969556952" at bounding box center [516, 55] width 124 height 21
paste input "67 835 35 59"
type input "067 835 35 59"
click at [531, 58] on input "0678353559" at bounding box center [516, 55] width 124 height 21
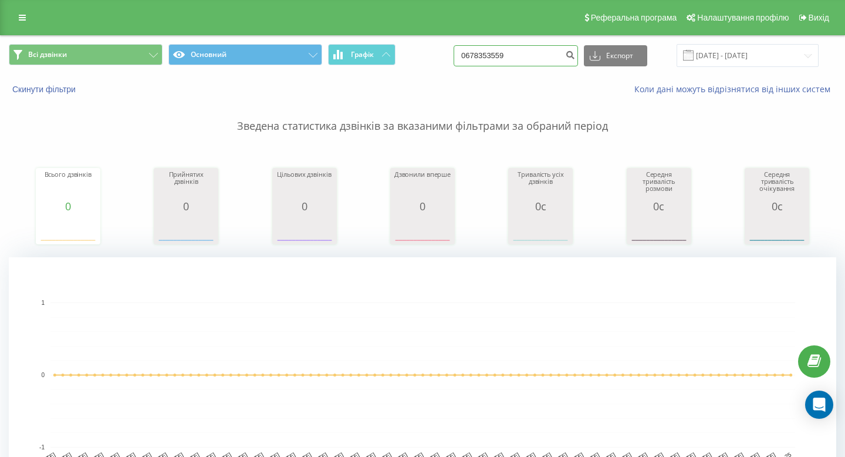
click at [529, 56] on input "0678353559" at bounding box center [516, 55] width 124 height 21
paste input "97 179 02 77"
type input "097 179 02 77"
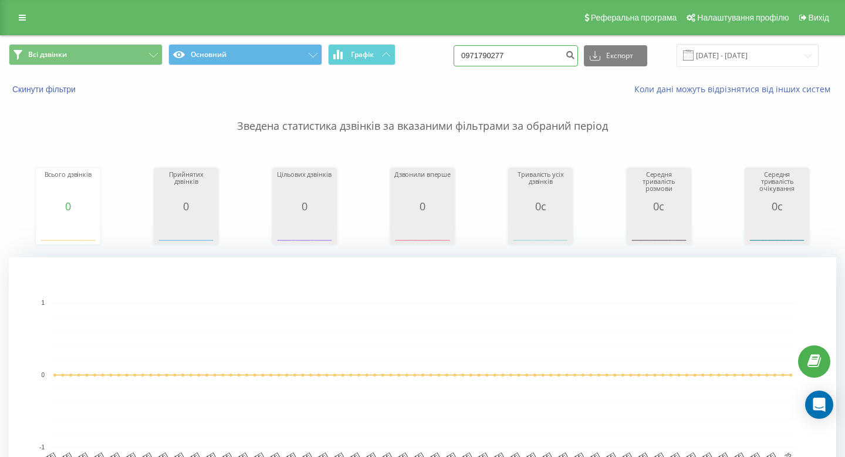
click at [511, 47] on input "0971790277" at bounding box center [516, 55] width 124 height 21
paste input "6 255 06 32"
type input "096 255 06 32"
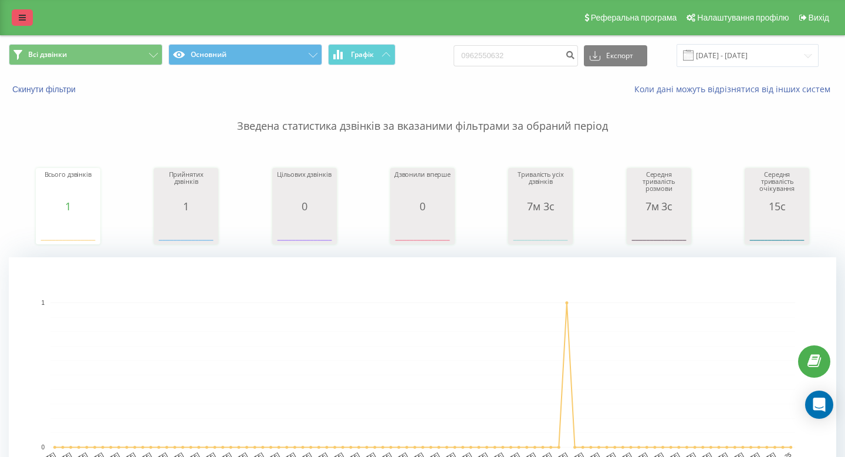
click at [18, 16] on link at bounding box center [22, 17] width 21 height 16
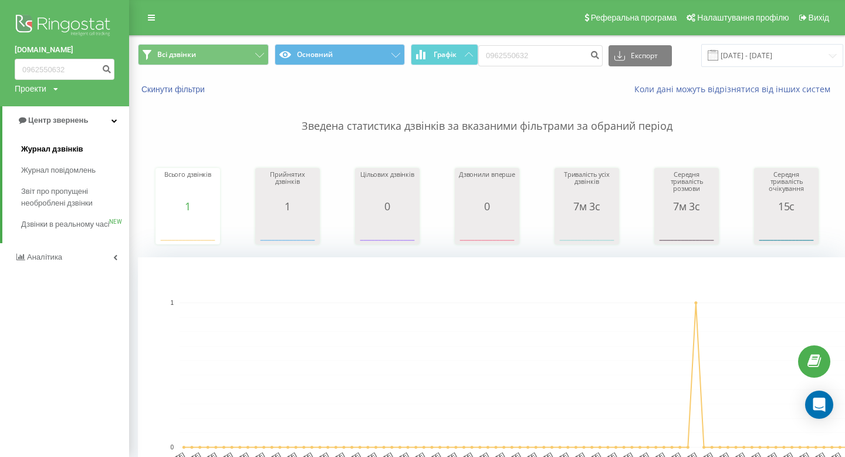
click at [40, 146] on span "Журнал дзвінків" at bounding box center [52, 149] width 62 height 12
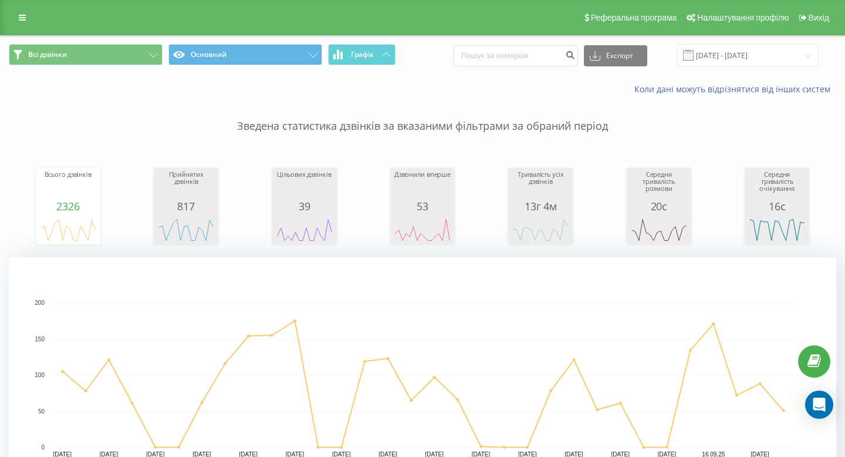
click at [719, 70] on div "Всі дзвінки Основний Графік Експорт .csv .xls .xlsx 19.08.2025 - 19.09.2025" at bounding box center [423, 55] width 844 height 39
click at [719, 68] on div "Всі дзвінки Основний Графік Експорт .csv .xls .xlsx 19.08.2025 - 19.09.2025" at bounding box center [423, 55] width 844 height 39
click at [719, 59] on input "19.08.2025 - 19.09.2025" at bounding box center [748, 55] width 142 height 23
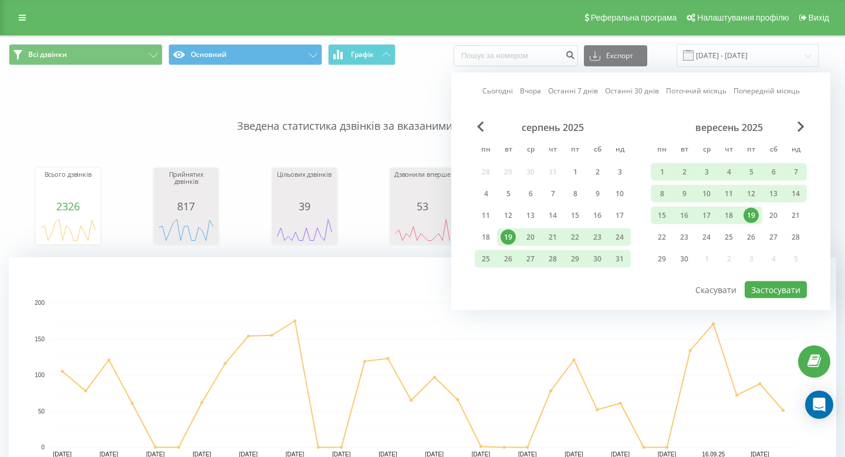
click at [752, 209] on div "19" at bounding box center [750, 215] width 15 height 15
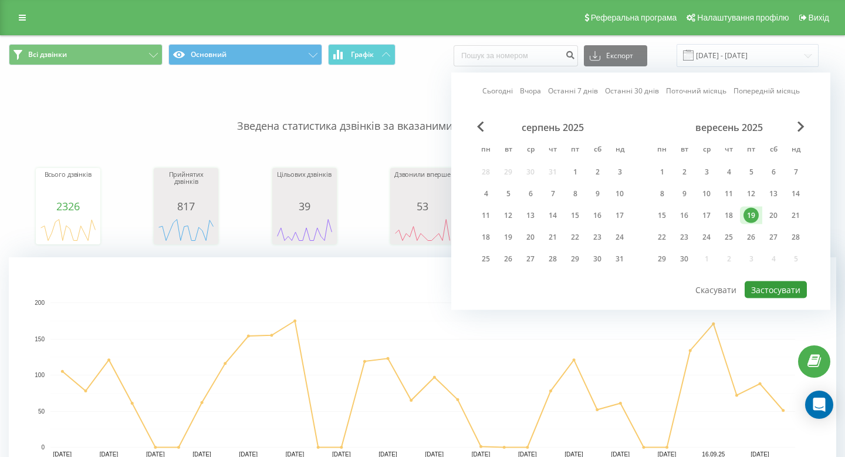
click at [761, 286] on button "Застосувати" at bounding box center [776, 289] width 62 height 17
type input "19.09.2025 - 19.09.2025"
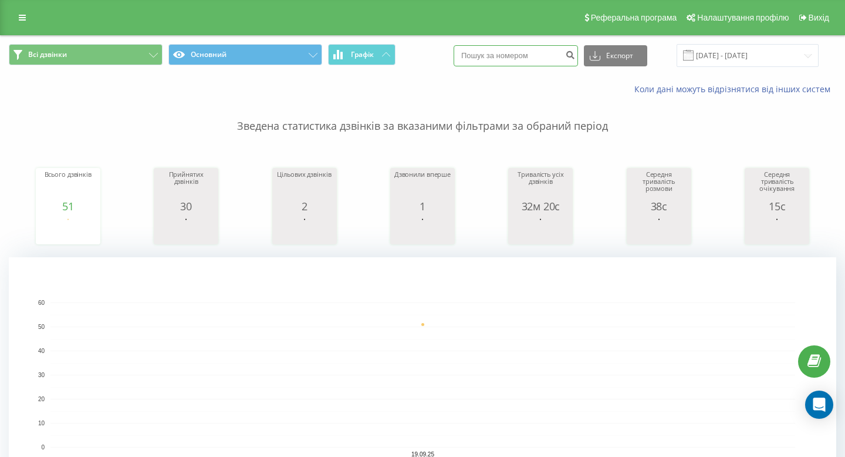
click at [525, 61] on input at bounding box center [516, 55] width 124 height 21
paste input "097 477 36 36"
type input "097 477 36 36"
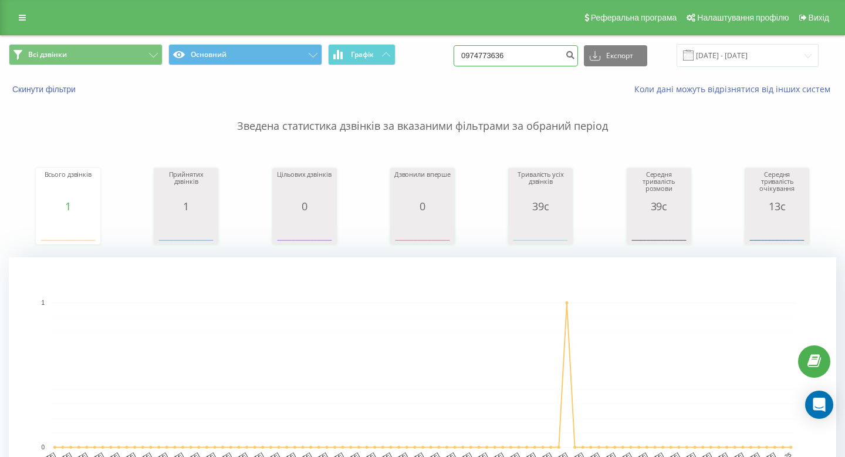
click at [532, 59] on input "0974773636" at bounding box center [516, 55] width 124 height 21
paste input "386 16 80"
type input "097 386 16 80"
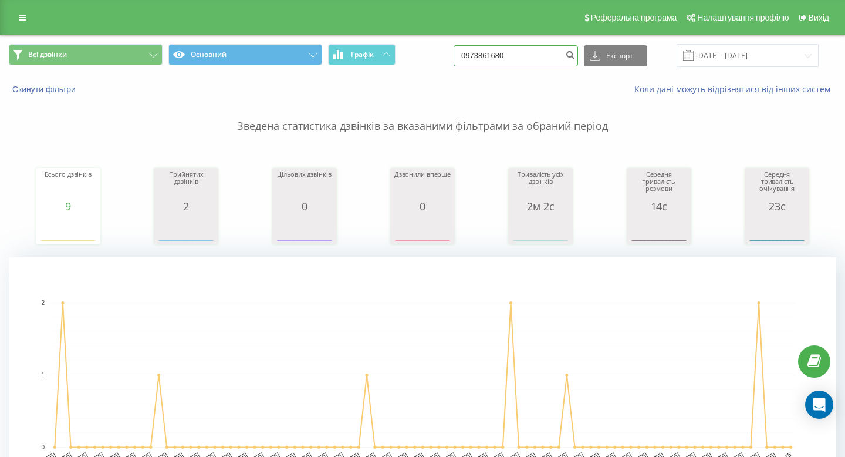
click at [551, 57] on input "0973861680" at bounding box center [516, 55] width 124 height 21
paste input "096 732 85 81"
type input "096 732 85 81"
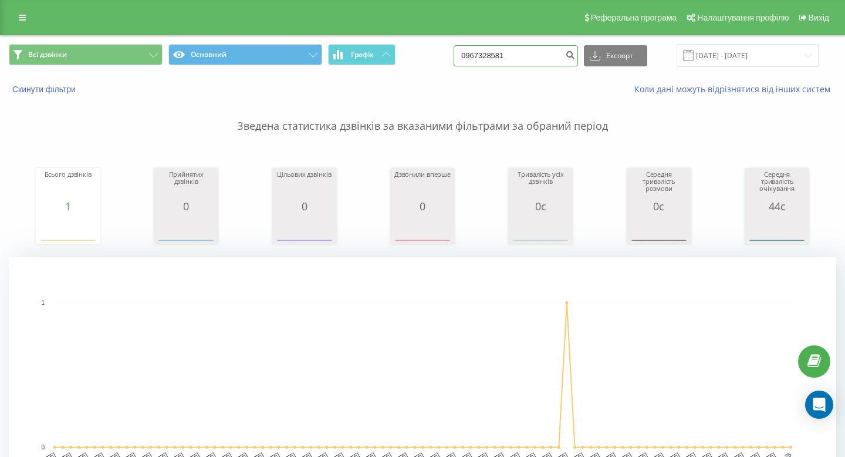
click at [525, 56] on input "0967328581" at bounding box center [516, 55] width 124 height 21
paste input "67 351 41 40"
type input "067 351 41 40"
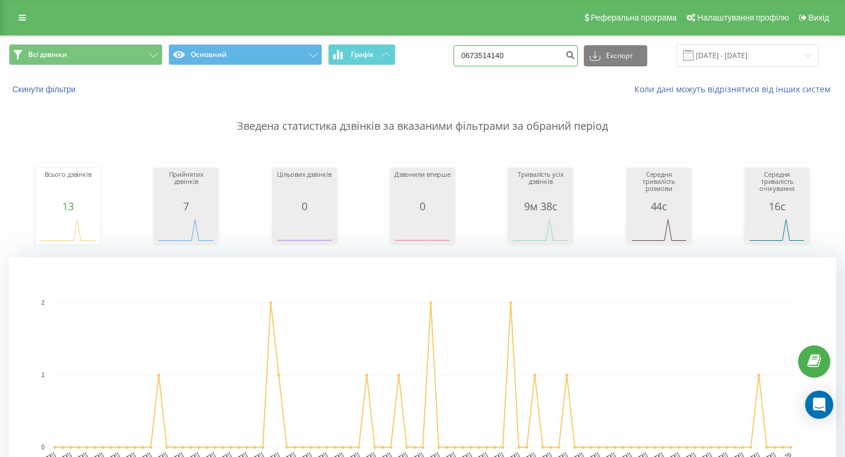
click at [547, 51] on input "0673514140" at bounding box center [516, 55] width 124 height 21
paste input "50 605 84 87"
type input "050 605 84 87"
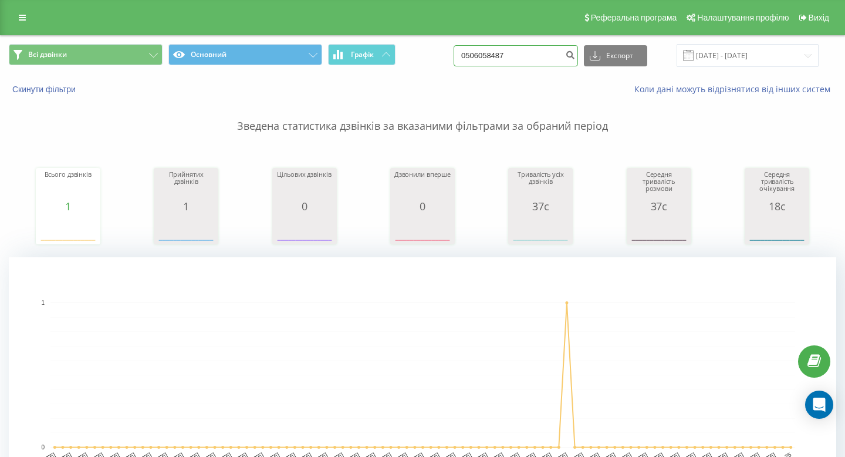
click at [504, 58] on input "0506058487" at bounding box center [516, 55] width 124 height 21
paste input "97 443 44 39"
type input "097 443 44 39"
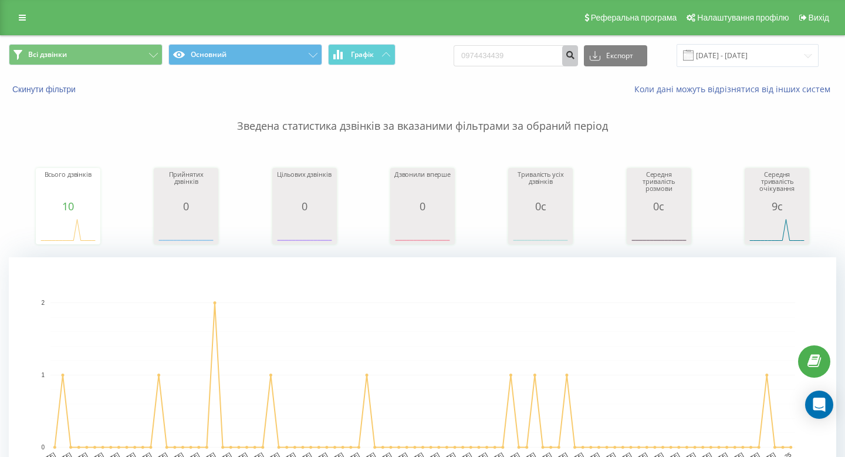
click at [574, 50] on button "submit" at bounding box center [570, 55] width 16 height 21
click at [564, 53] on input "0974434439" at bounding box center [516, 55] width 124 height 21
paste input "479 21 04"
type input "097 479 21 04"
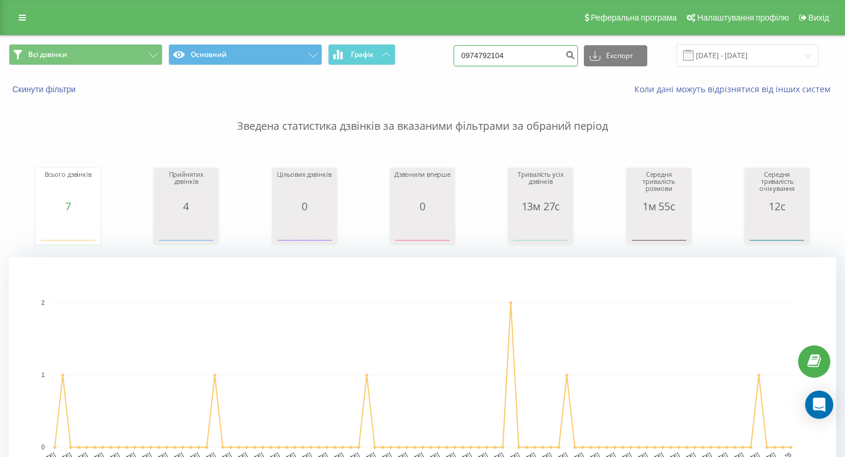
click at [526, 51] on input "0974792104" at bounding box center [516, 55] width 124 height 21
paste input "6 426 56 70"
type input "096 426 56 70"
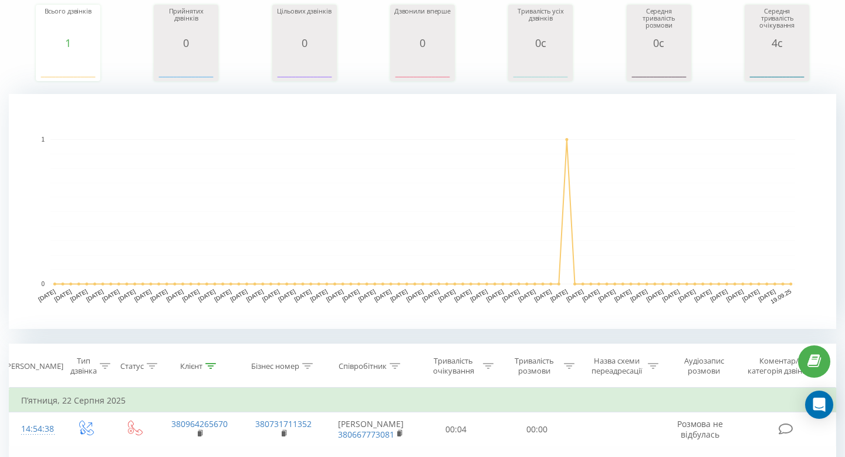
scroll to position [26, 0]
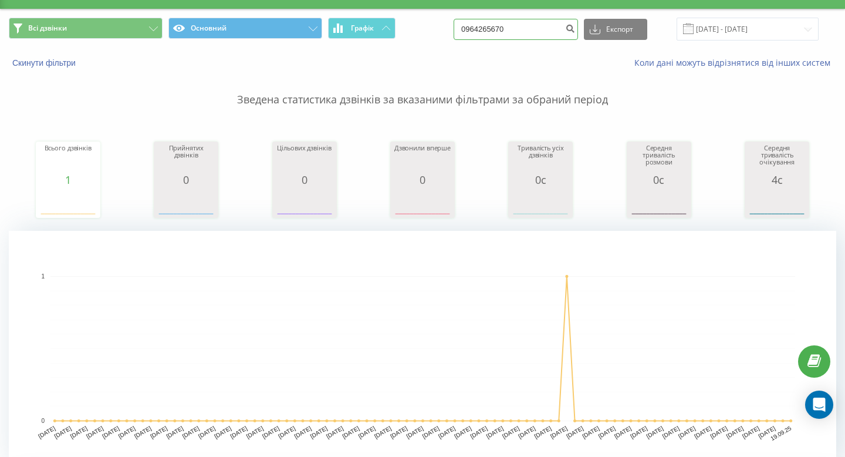
click at [520, 37] on input "0964265670" at bounding box center [516, 29] width 124 height 21
paste input "067 756 09 29"
type input "067 756 09 29"
click at [578, 32] on button "submit" at bounding box center [570, 29] width 16 height 21
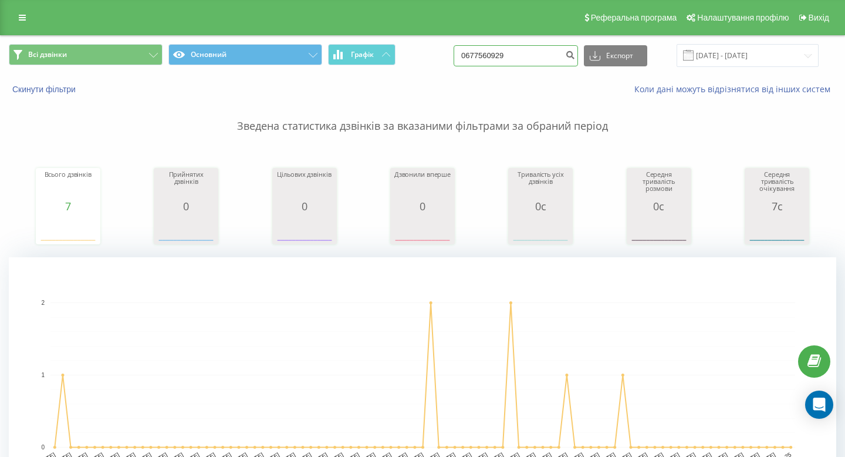
click at [489, 55] on input "0677560929" at bounding box center [516, 55] width 124 height 21
paste input "198 61 85"
type input "067 198 61 85"
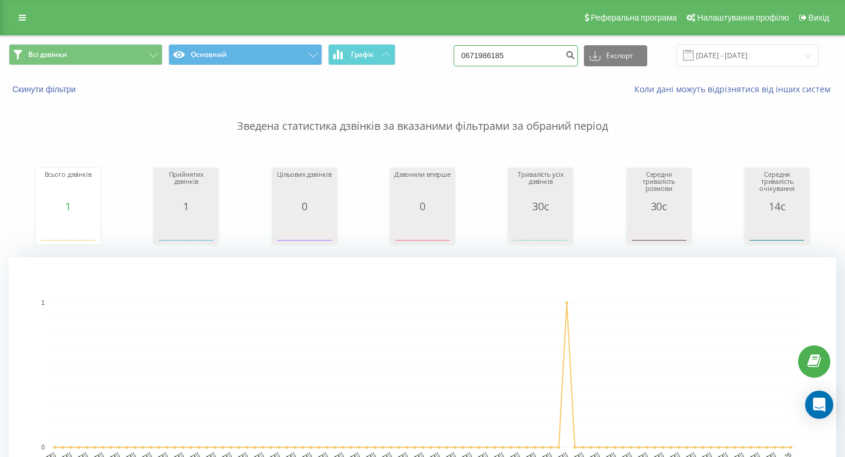
click at [525, 53] on input "0671986185" at bounding box center [516, 55] width 124 height 21
click at [525, 54] on input "0671986185" at bounding box center [516, 55] width 124 height 21
paste input "802 26 71"
type input "067 802 26 71"
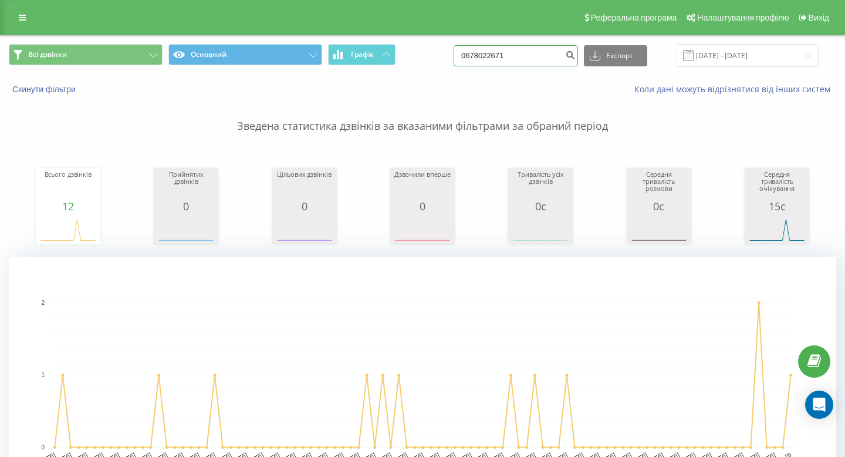
click at [522, 56] on input "0678022671" at bounding box center [516, 55] width 124 height 21
paste input "786 65 47"
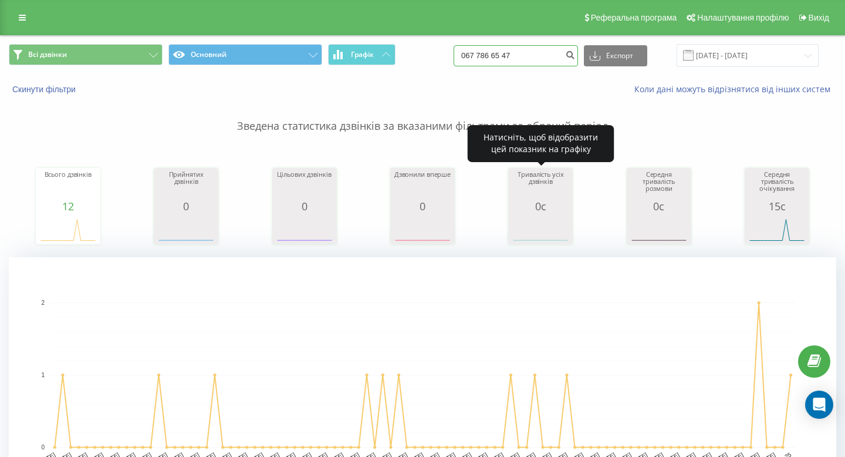
type input "067 786 65 47"
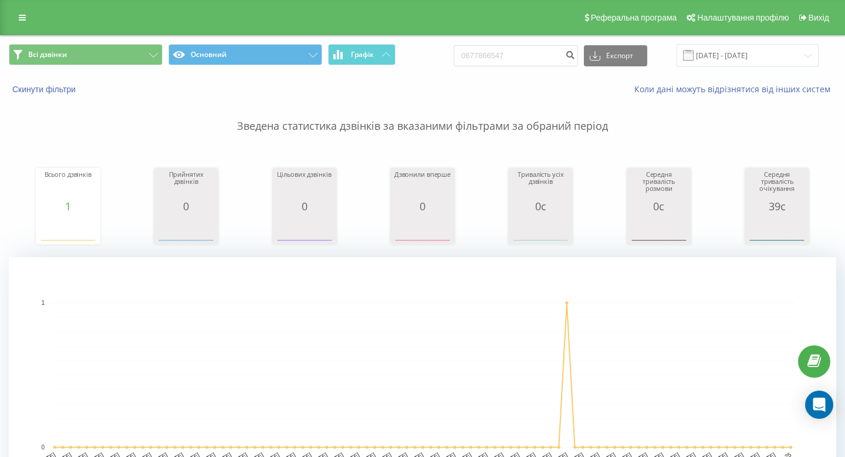
click at [513, 35] on div "Всі дзвінки Основний Графік 0677866547 Експорт .csv .xls .xlsx [DATE] - [DATE] …" at bounding box center [422, 446] width 845 height 823
click at [512, 49] on input "0677866547" at bounding box center [516, 55] width 124 height 21
paste input "050 434 24 8"
type input "050 434 24 87"
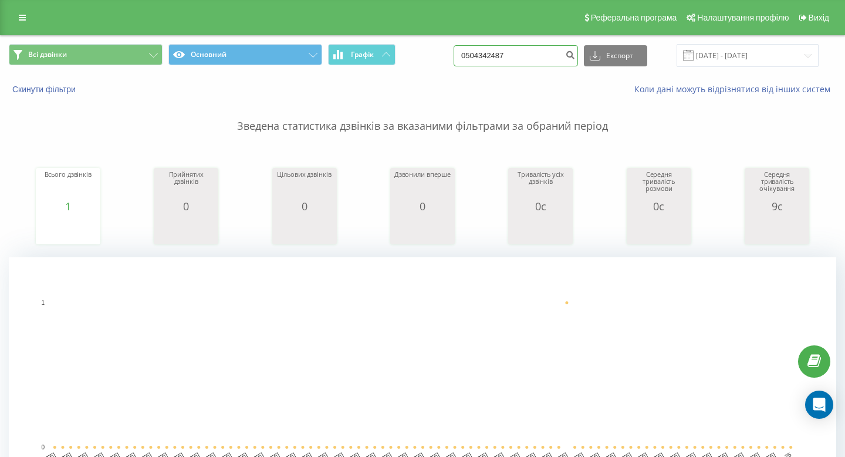
click at [544, 58] on input "0504342487" at bounding box center [516, 55] width 124 height 21
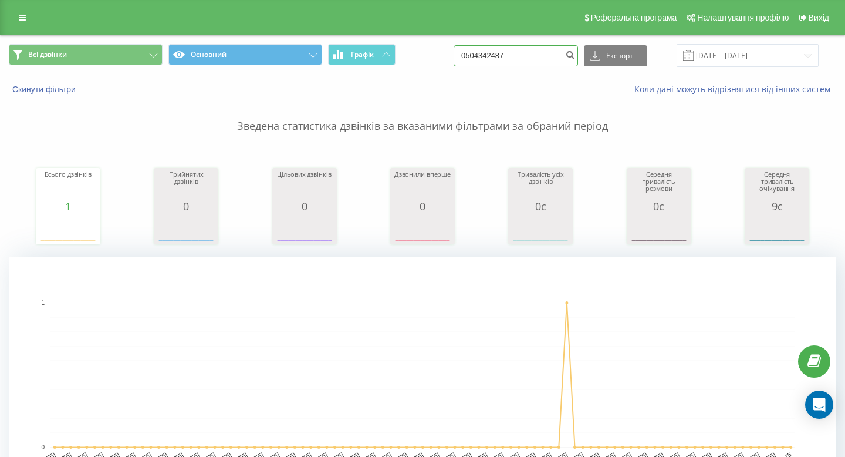
click at [544, 58] on input "0504342487" at bounding box center [516, 55] width 124 height 21
paste input "096 509 91 85"
type input "096 509 91 85"
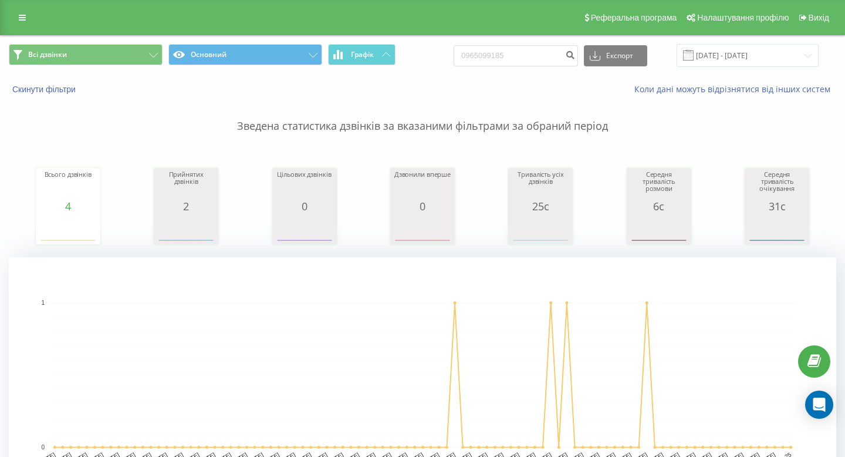
click at [523, 69] on div "Всі дзвінки Основний Графік 0965099185 Експорт .csv .xls .xlsx 19.06.2025 - 19.…" at bounding box center [423, 55] width 844 height 39
click at [523, 62] on input "0965099185" at bounding box center [516, 55] width 124 height 21
paste input "50 338 61 50"
type input "050 338 61 50"
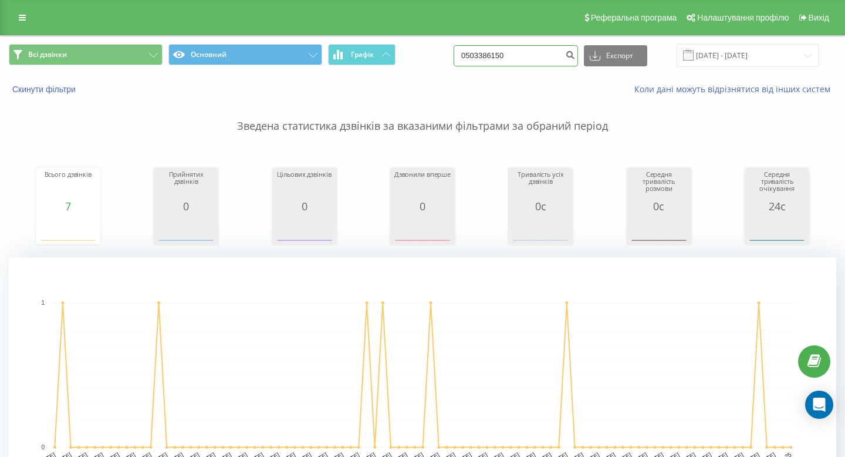
click at [550, 55] on input "0503386150" at bounding box center [516, 55] width 124 height 21
paste input "67 252 47 92"
type input "067 252 47 92"
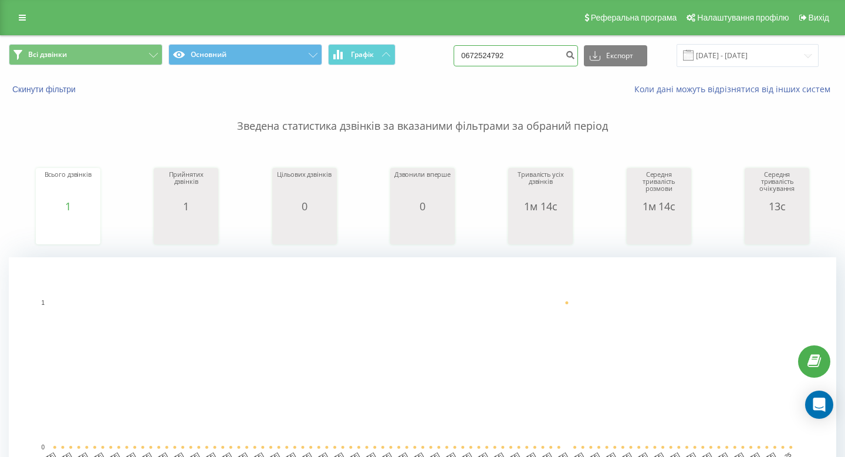
click at [557, 48] on input "0672524792" at bounding box center [516, 55] width 124 height 21
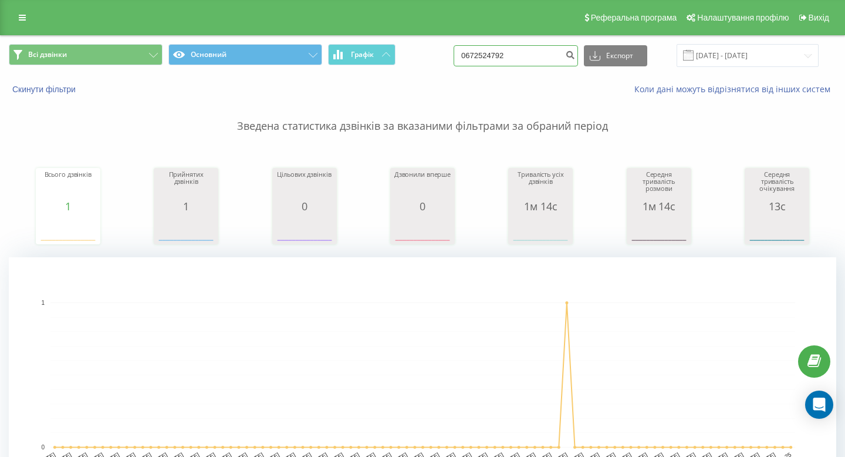
click at [557, 48] on input "0672524792" at bounding box center [516, 55] width 124 height 21
paste input "98 584 41 45"
type input "098 584 41 45"
click at [546, 49] on input "0985844145" at bounding box center [516, 55] width 124 height 21
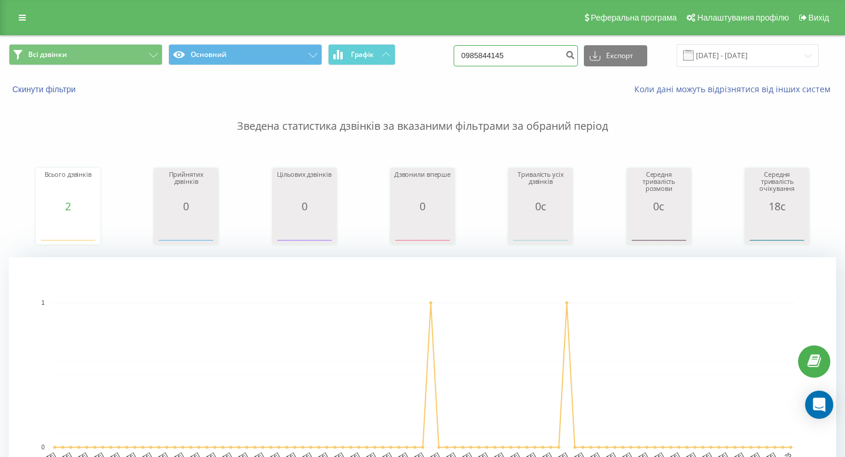
paste input "67 424 38 59"
type input "067 424 38 59"
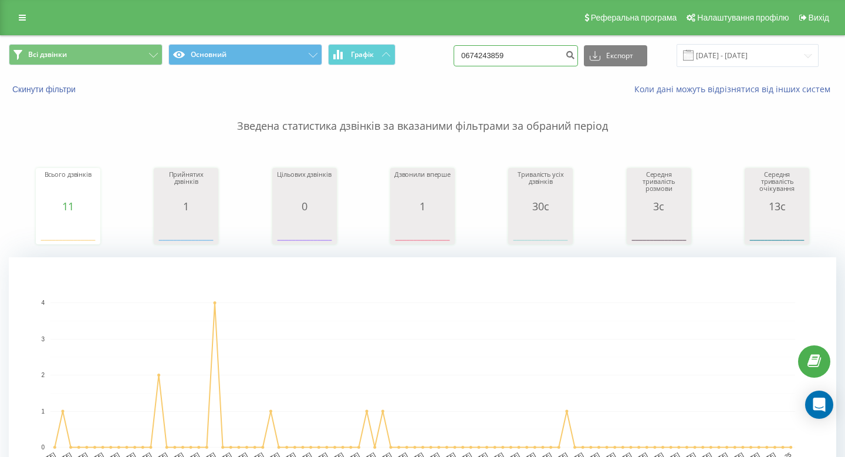
click at [508, 62] on input "0674243859" at bounding box center [516, 55] width 124 height 21
paste input "424 38"
type input "067 424 38 59"
click at [529, 63] on input "0674243859" at bounding box center [516, 55] width 124 height 21
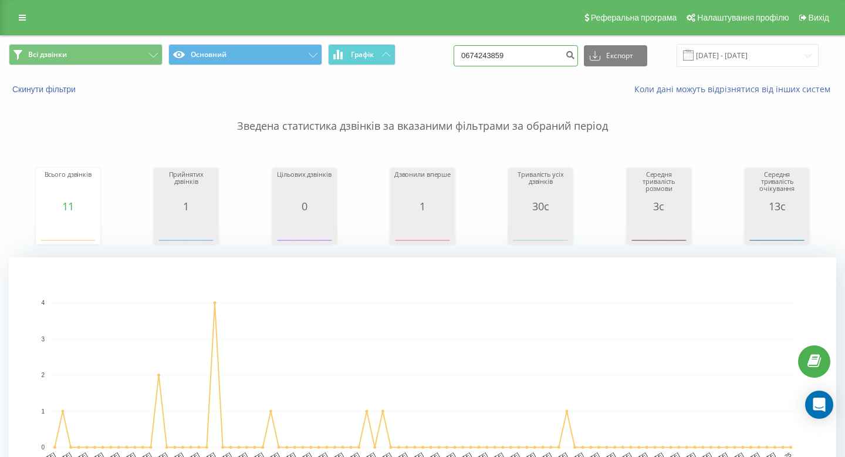
click at [529, 63] on input "0674243859" at bounding box center [516, 55] width 124 height 21
paste input "374 20 40"
type input "067 374 20 40"
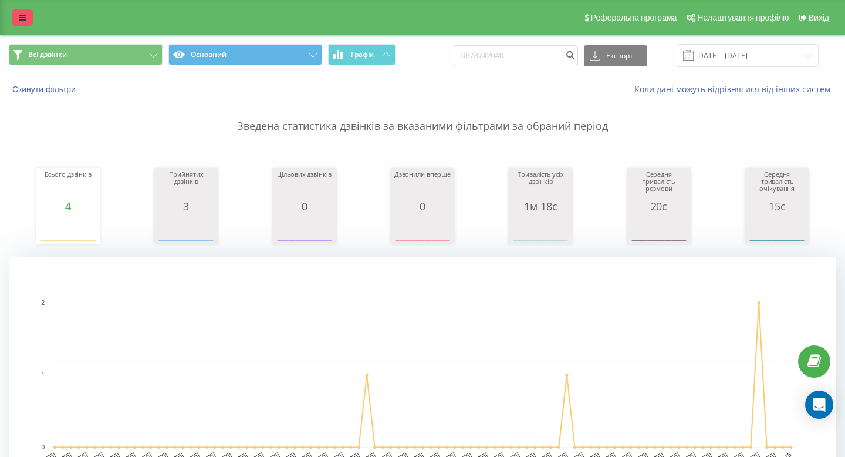
click at [30, 11] on link at bounding box center [22, 17] width 21 height 16
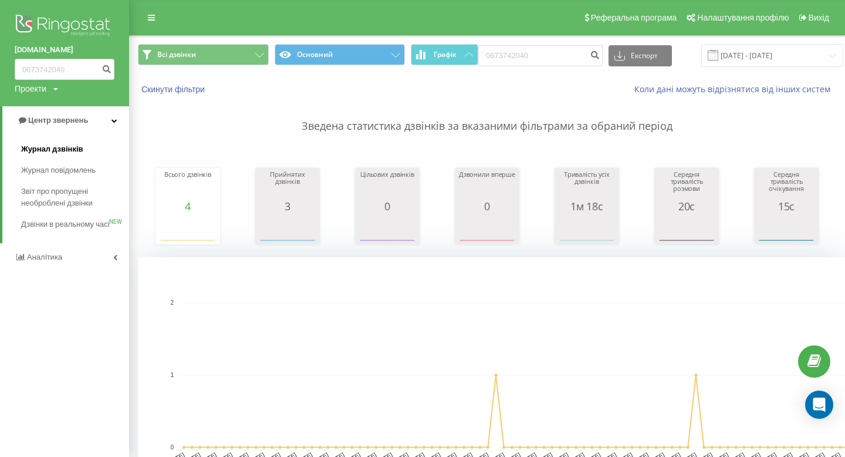
click at [56, 150] on span "Журнал дзвінків" at bounding box center [52, 149] width 62 height 12
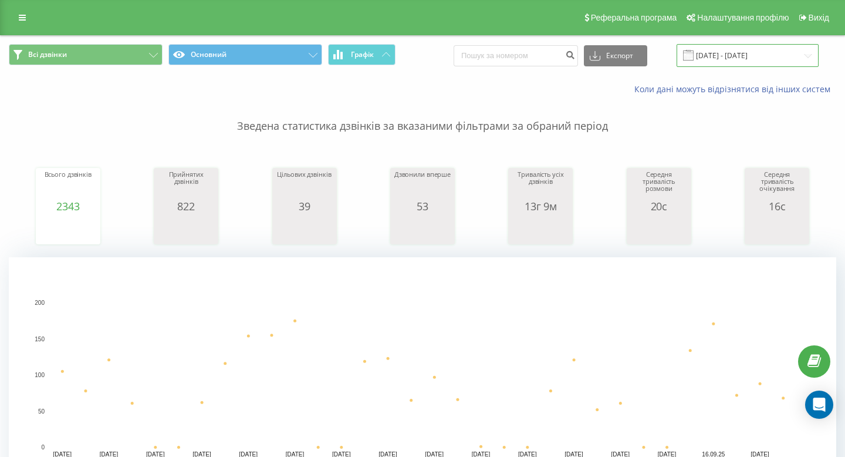
click at [741, 58] on input "[DATE] - [DATE]" at bounding box center [748, 55] width 142 height 23
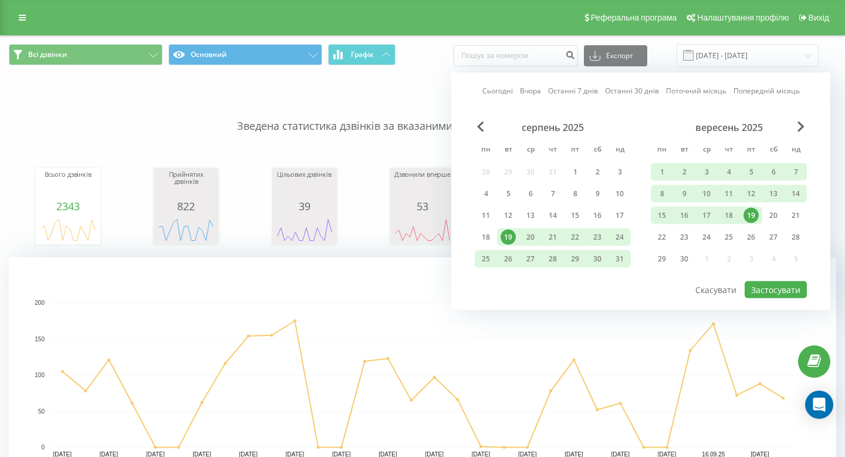
click at [742, 217] on div "19" at bounding box center [751, 216] width 22 height 18
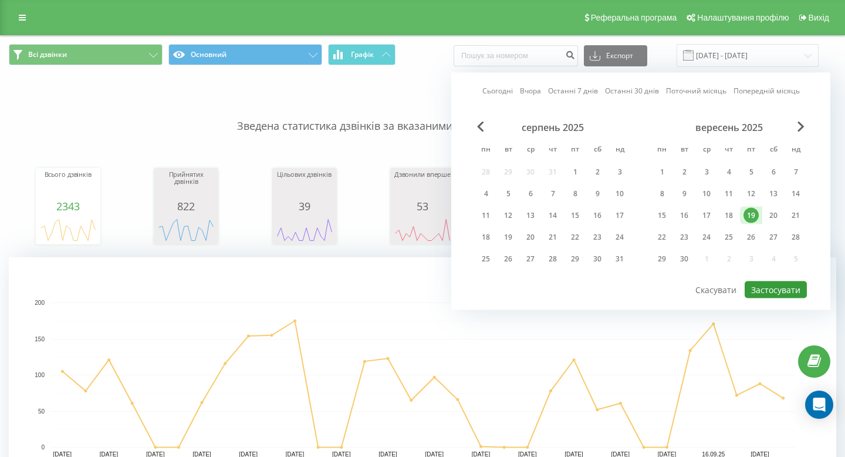
click at [746, 289] on button "Застосувати" at bounding box center [776, 289] width 62 height 17
type input "19.09.2025 - 19.09.2025"
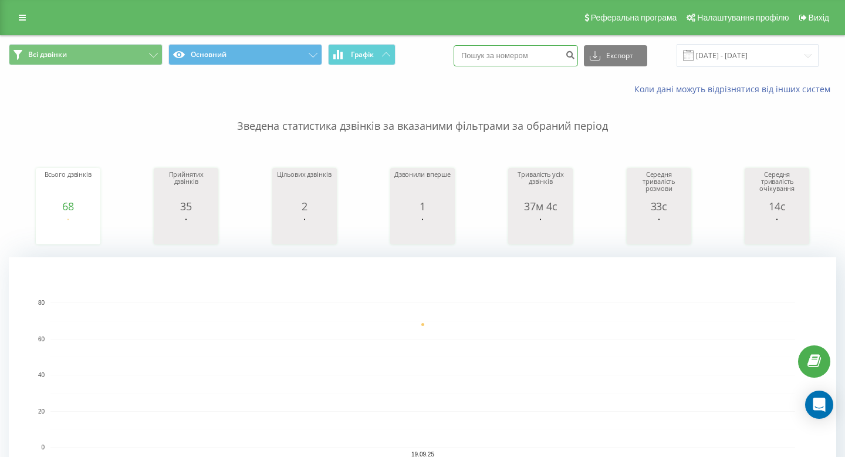
click at [549, 50] on input at bounding box center [516, 55] width 124 height 21
paste input "067 374 20 40"
type input "067 374 20 40"
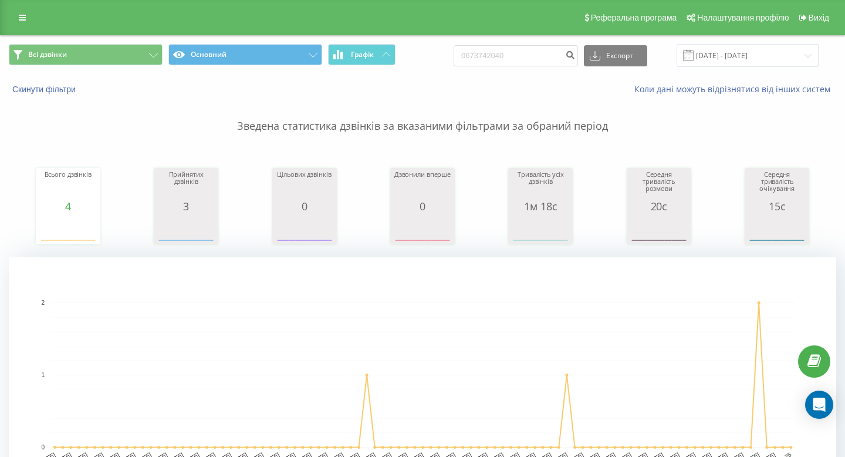
click at [523, 67] on div "Всі дзвінки Основний Графік 0673742040 Експорт .csv .xls .xlsx [DATE] - [DATE]" at bounding box center [423, 55] width 844 height 39
click at [523, 64] on input "0673742040" at bounding box center [516, 55] width 124 height 21
paste input "344 10 02"
type input "067 344 10 02"
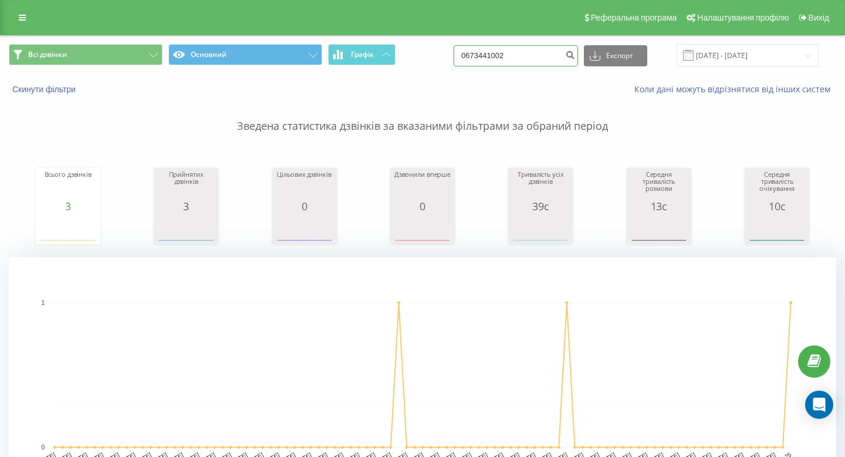
click at [536, 52] on input "0673441002" at bounding box center [516, 55] width 124 height 21
paste input "067 583 13 71"
type input "067 583 13 71"
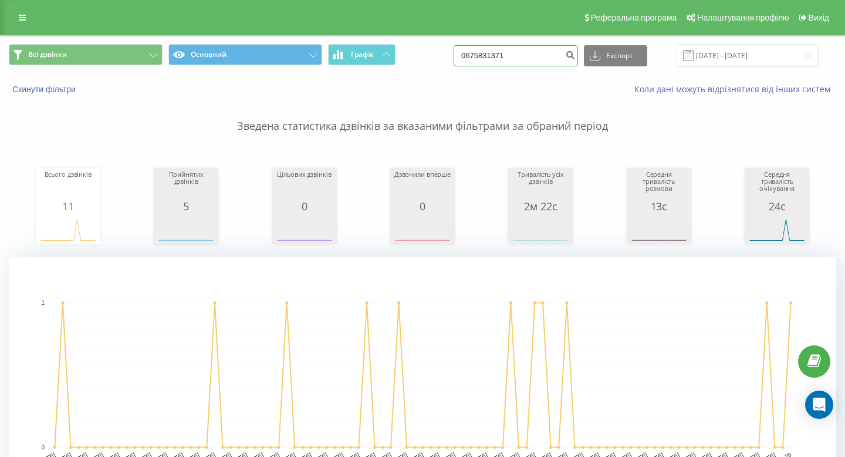
click at [541, 49] on input "0675831371" at bounding box center [516, 55] width 124 height 21
paste input "583 13"
type input "067 583 13 71"
click at [523, 57] on input "0675831371" at bounding box center [516, 55] width 124 height 21
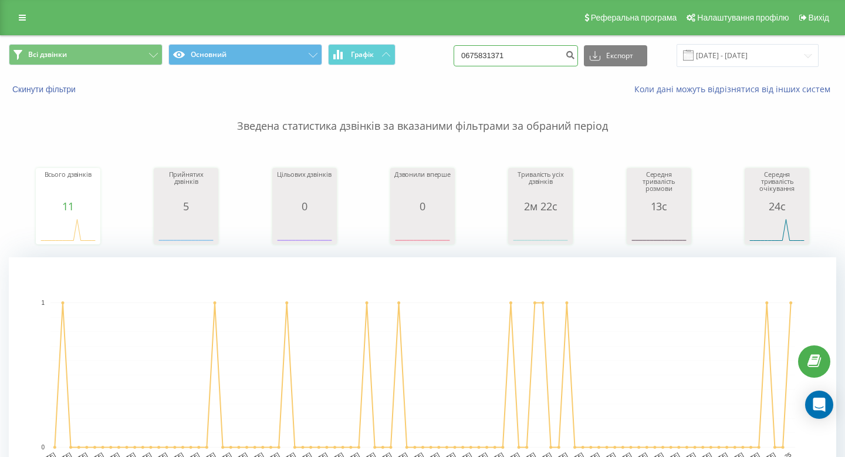
click at [523, 57] on input "0675831371" at bounding box center [516, 55] width 124 height 21
paste input "98 231 03 93"
type input "098 231 03 93"
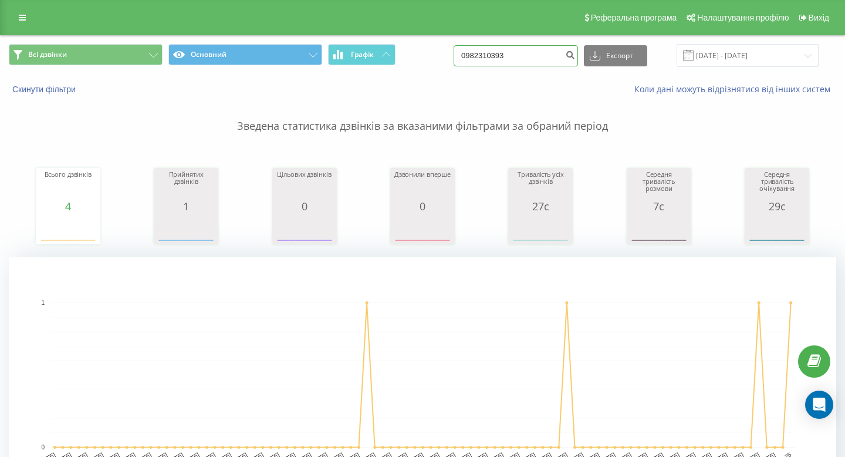
click at [536, 62] on input "0982310393" at bounding box center [516, 55] width 124 height 21
paste input "67 756 12 84"
type input "067 756 12 84"
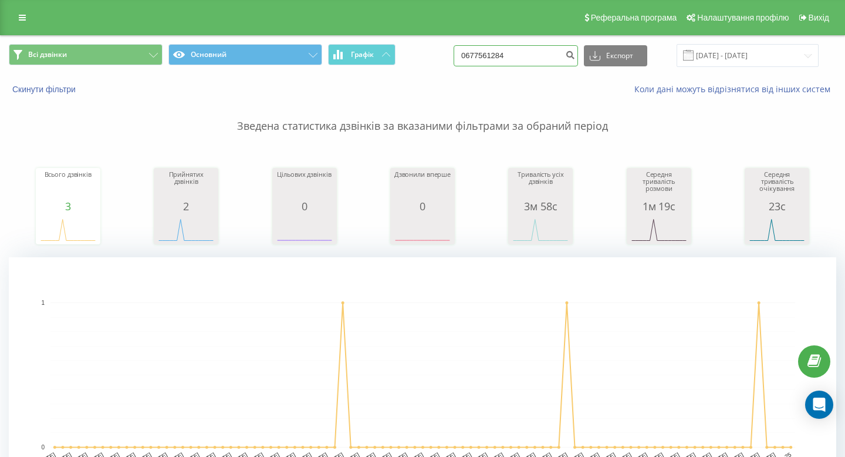
click at [550, 58] on input "0677561284" at bounding box center [516, 55] width 124 height 21
paste input "98 067 20 10"
type input "098 067 20 10"
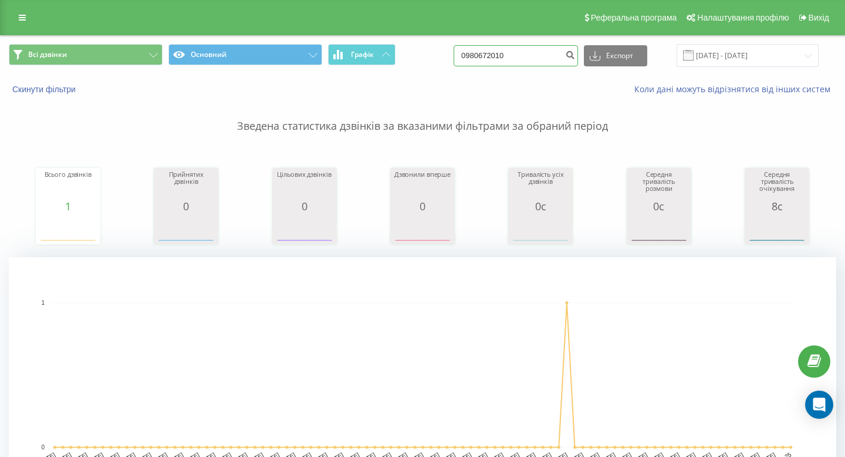
click at [542, 48] on input "0980672010" at bounding box center [516, 55] width 124 height 21
paste input "6 651 15 76"
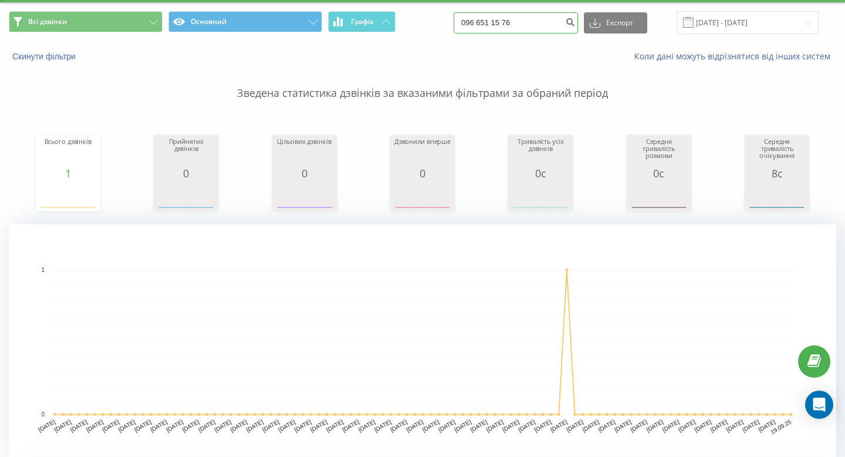
scroll to position [35, 0]
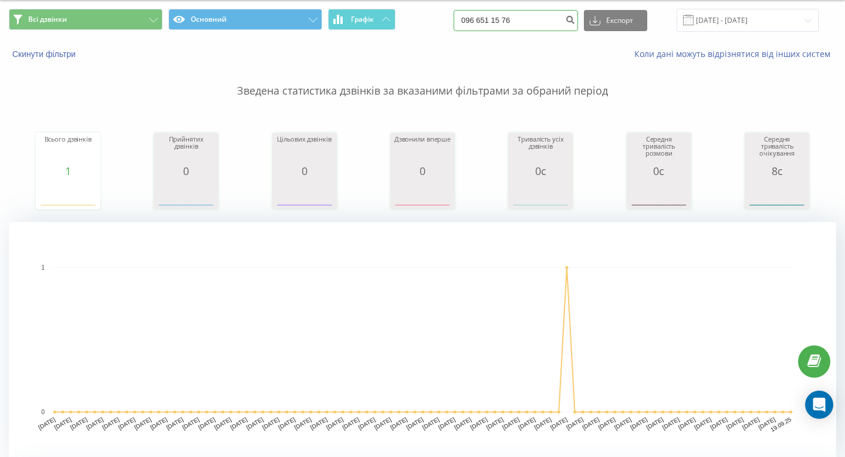
type input "096 651 15 76"
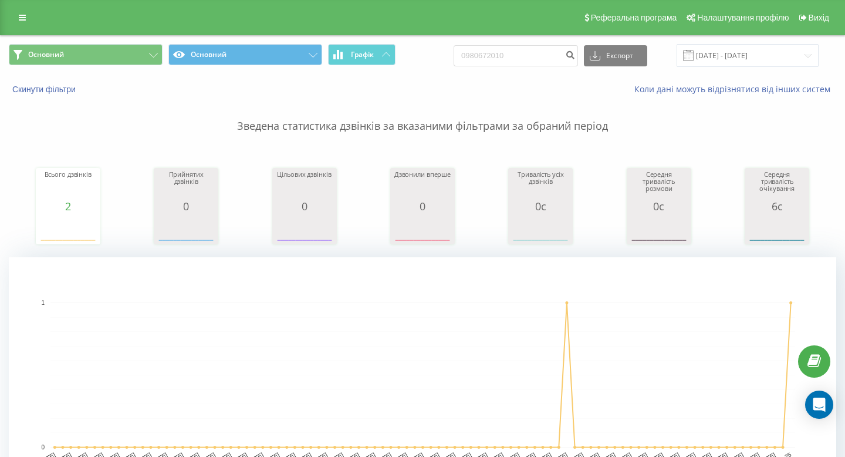
click at [35, 18] on div "Реферальна програма Налаштування профілю Вихід" at bounding box center [422, 17] width 845 height 35
click at [23, 19] on icon at bounding box center [22, 17] width 7 height 8
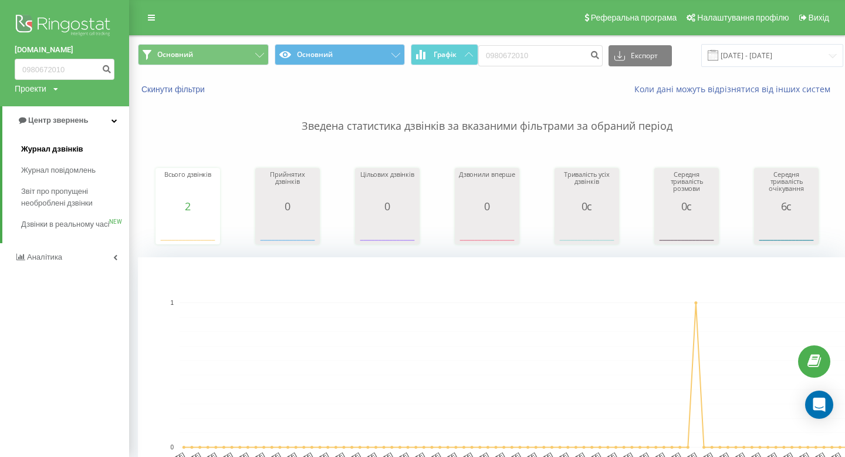
click at [81, 144] on link "Журнал дзвінків" at bounding box center [75, 148] width 108 height 21
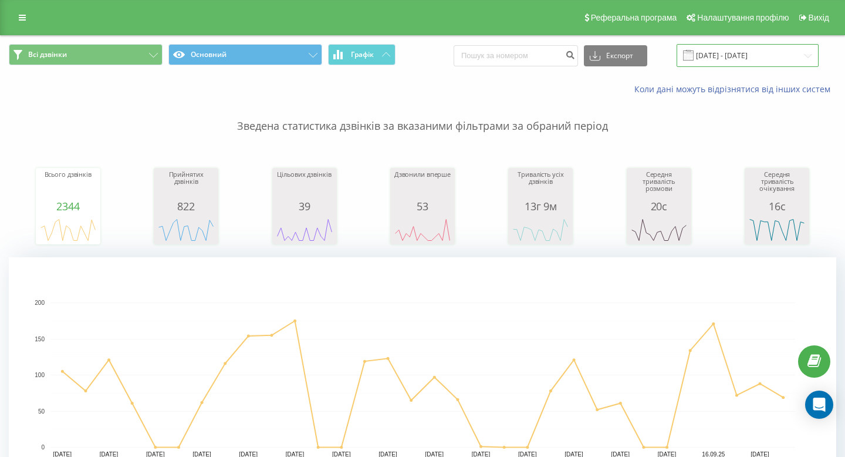
click at [748, 53] on input "[DATE] - [DATE]" at bounding box center [748, 55] width 142 height 23
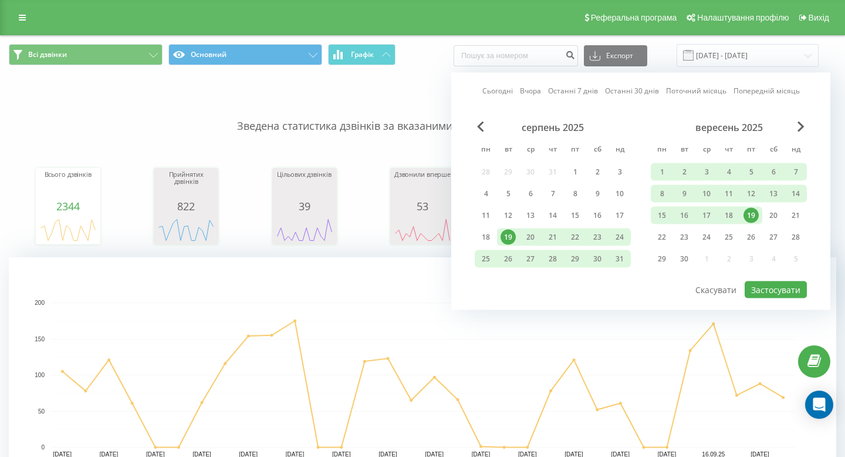
click at [755, 217] on div "19" at bounding box center [750, 215] width 15 height 15
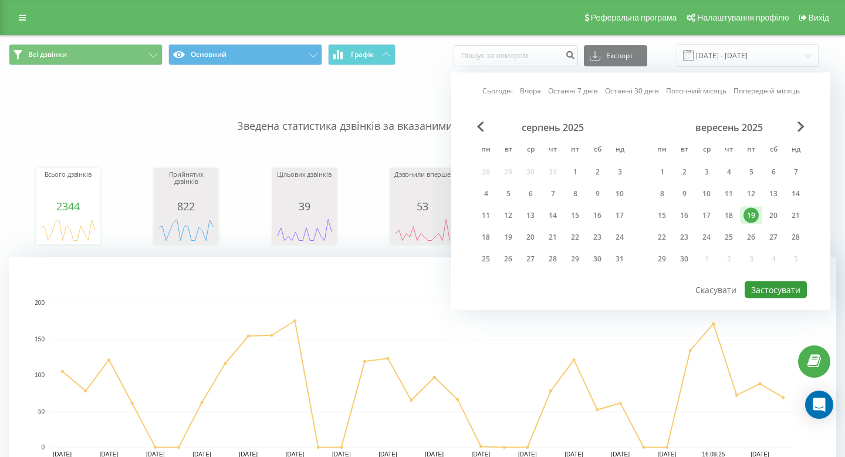
click at [800, 296] on button "Застосувати" at bounding box center [776, 289] width 62 height 17
type input "[DATE] - [DATE]"
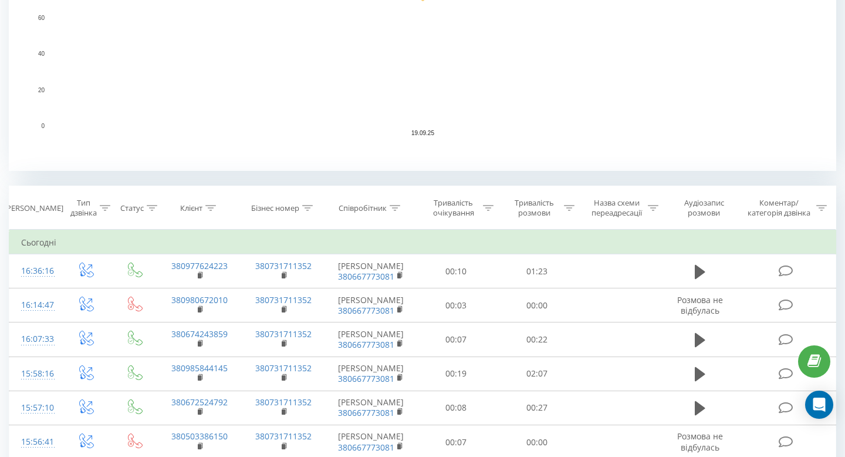
scroll to position [1242, 0]
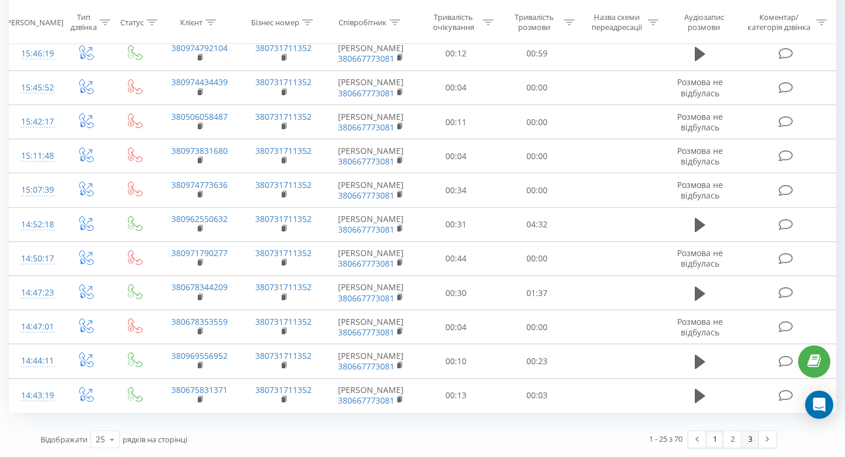
click at [753, 439] on link "3" at bounding box center [750, 439] width 18 height 16
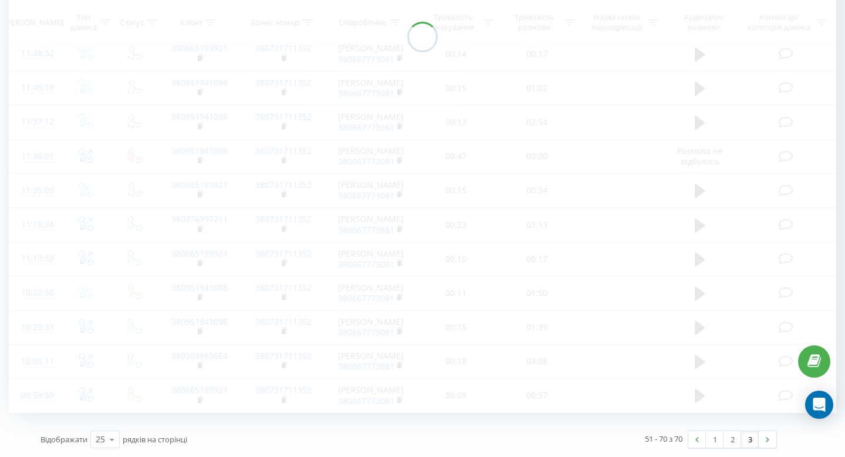
scroll to position [846, 0]
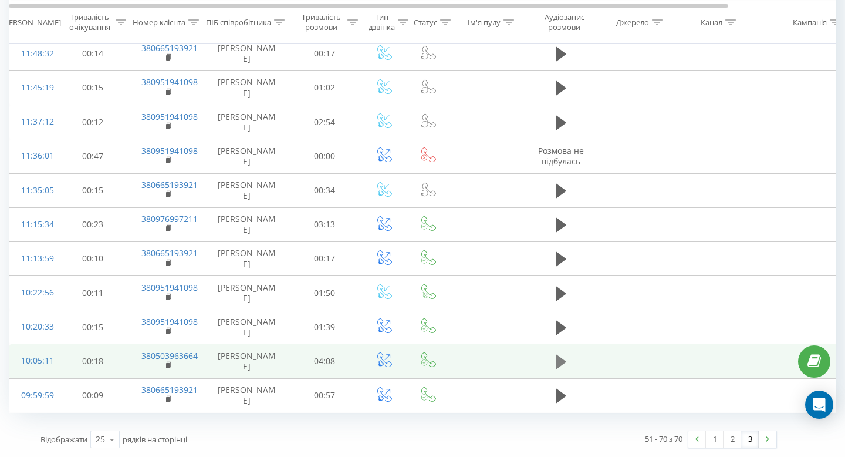
click at [559, 366] on icon at bounding box center [561, 361] width 11 height 14
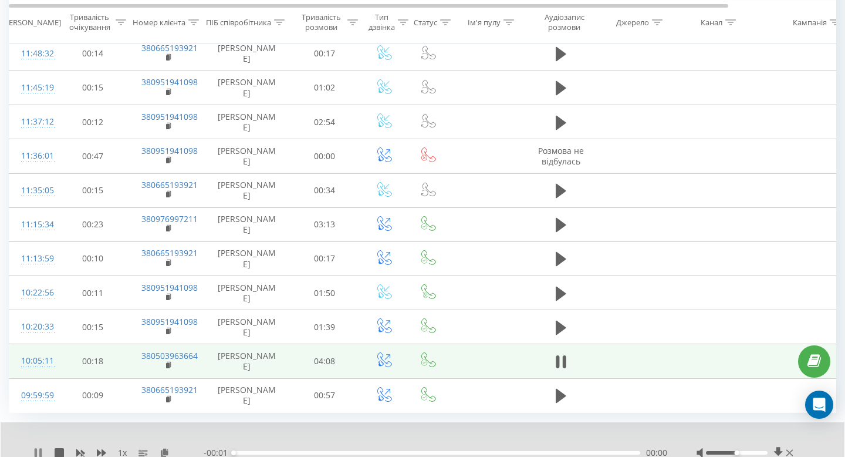
click at [37, 450] on icon at bounding box center [37, 452] width 9 height 9
click at [168, 449] on icon at bounding box center [165, 452] width 10 height 8
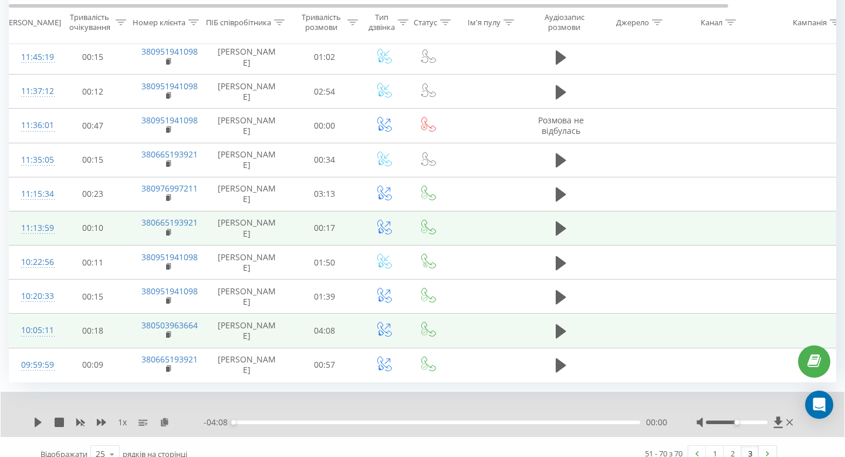
scroll to position [878, 0]
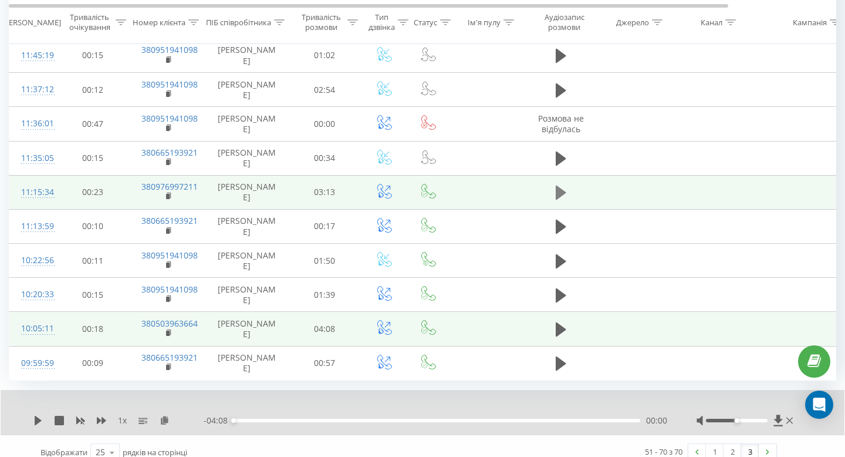
click at [552, 186] on button at bounding box center [561, 193] width 18 height 18
click at [40, 416] on icon at bounding box center [40, 419] width 2 height 9
click at [167, 422] on icon at bounding box center [165, 419] width 10 height 8
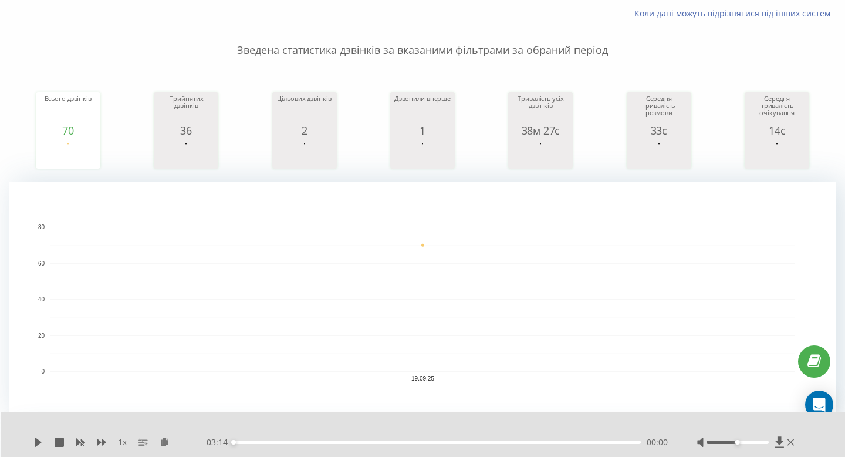
scroll to position [0, 0]
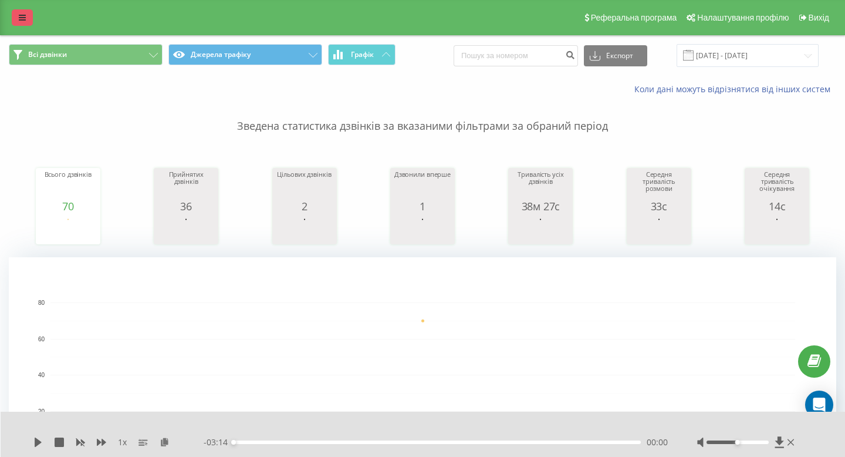
click at [24, 20] on icon at bounding box center [22, 17] width 7 height 8
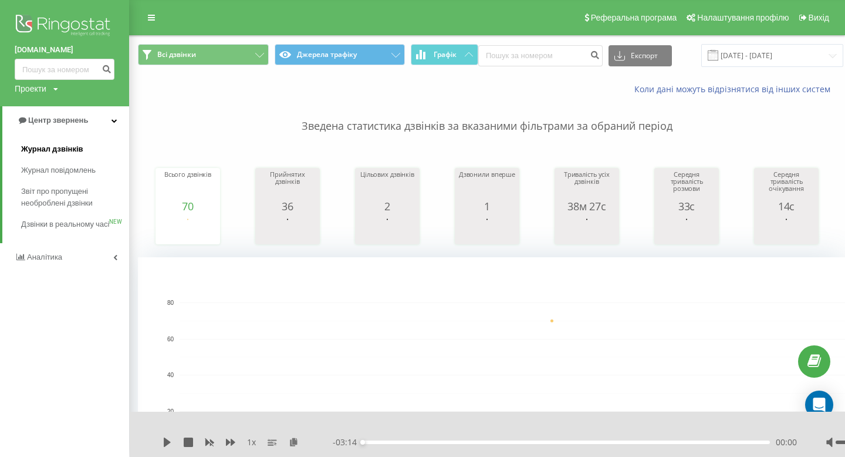
click at [45, 141] on link "Журнал дзвінків" at bounding box center [75, 148] width 108 height 21
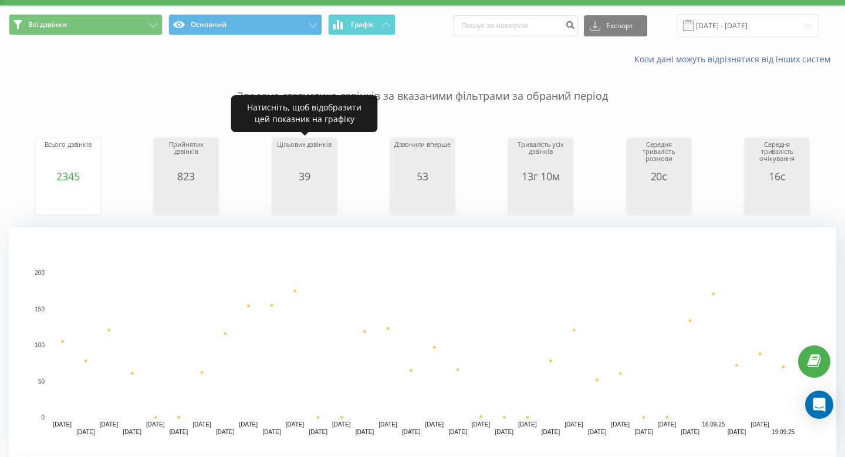
scroll to position [32, 0]
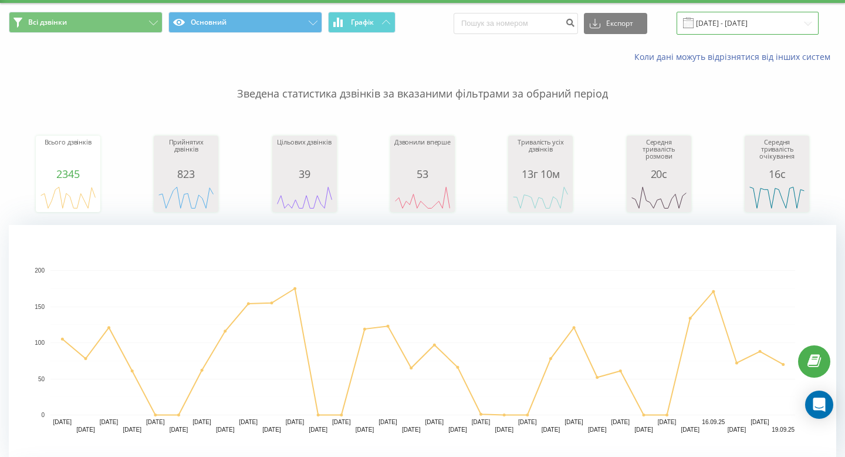
click at [762, 23] on input "[DATE] - [DATE]" at bounding box center [748, 23] width 142 height 23
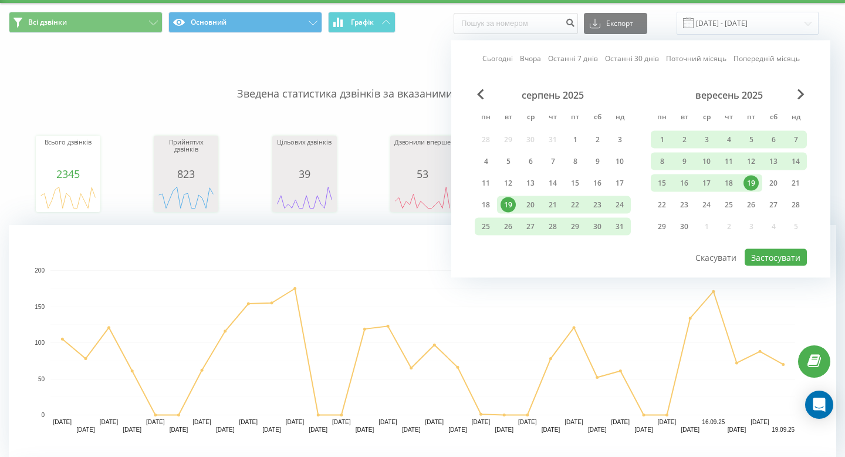
click at [755, 180] on div "19" at bounding box center [750, 182] width 15 height 15
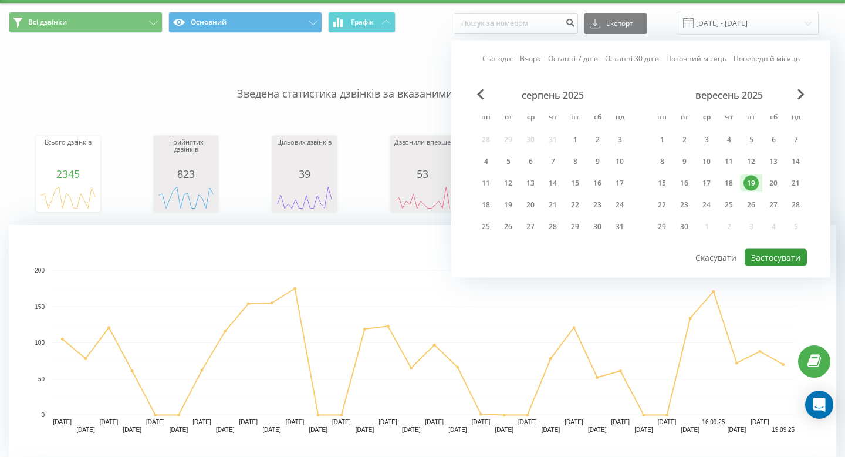
click at [777, 251] on button "Застосувати" at bounding box center [776, 257] width 62 height 17
type input "[DATE] - [DATE]"
